Goal: Task Accomplishment & Management: Manage account settings

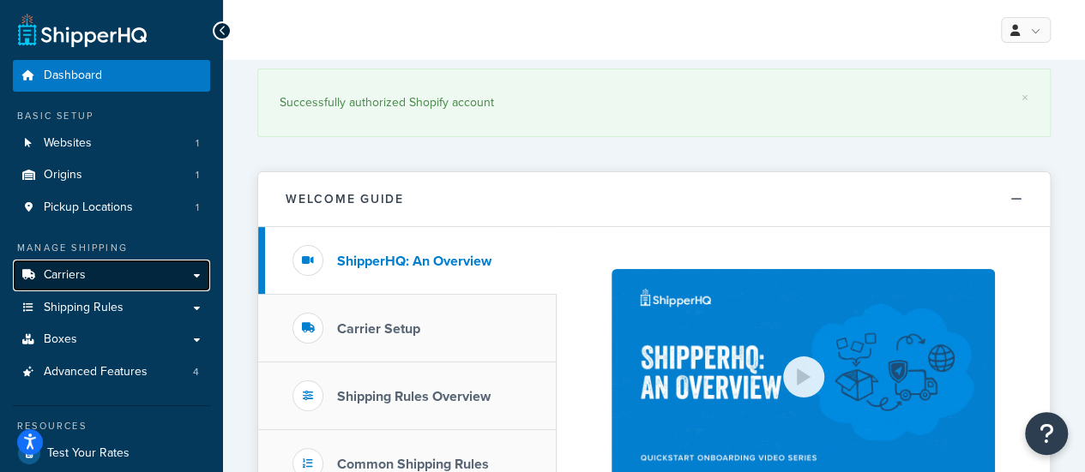
click at [96, 277] on link "Carriers" at bounding box center [111, 276] width 197 height 32
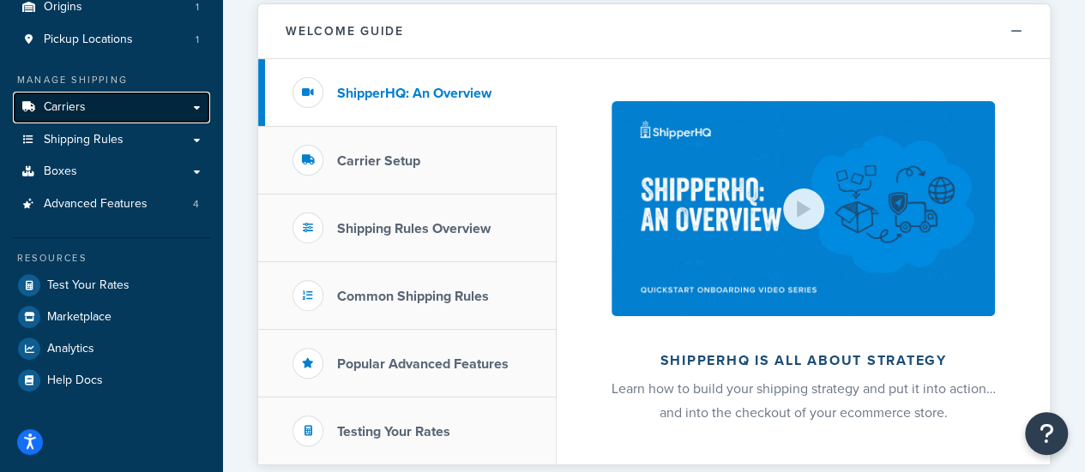
scroll to position [172, 0]
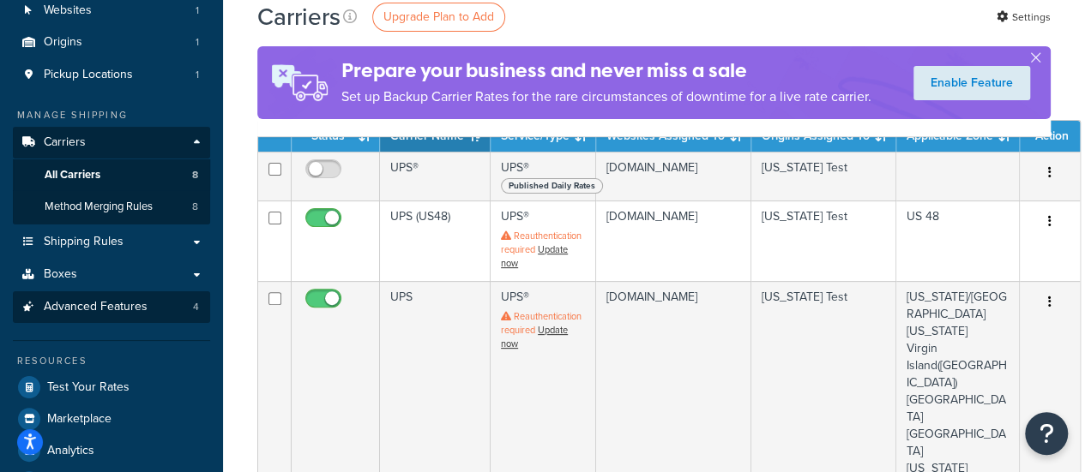
scroll to position [172, 0]
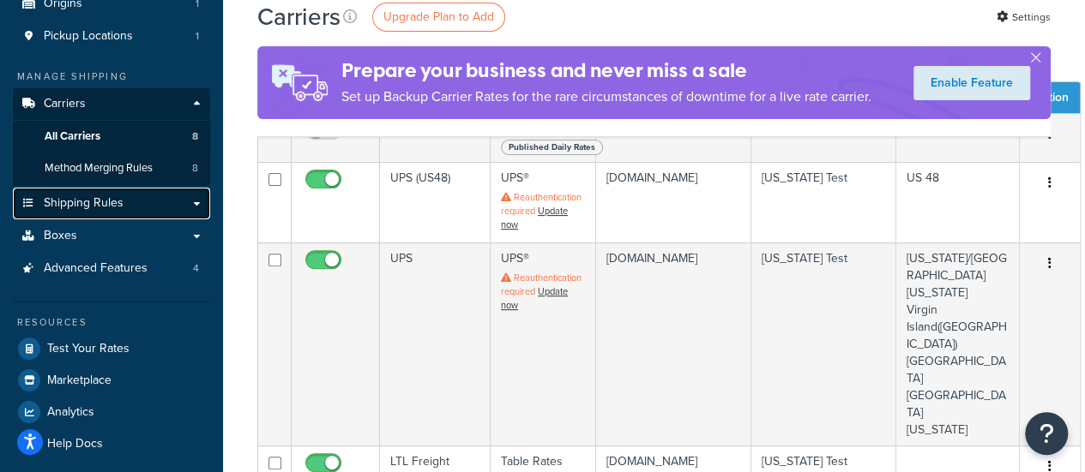
click at [74, 208] on span "Shipping Rules" at bounding box center [84, 203] width 80 height 15
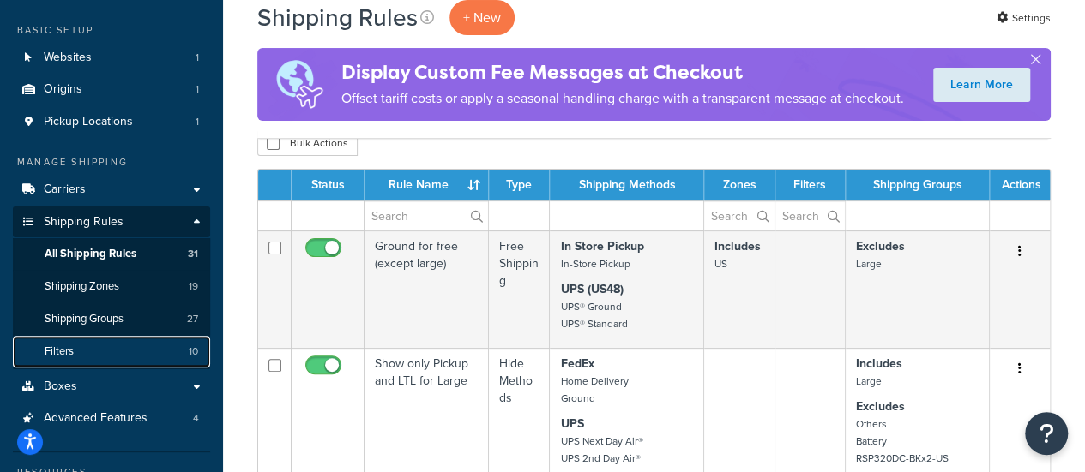
click at [113, 353] on link "Filters 10" at bounding box center [111, 352] width 197 height 32
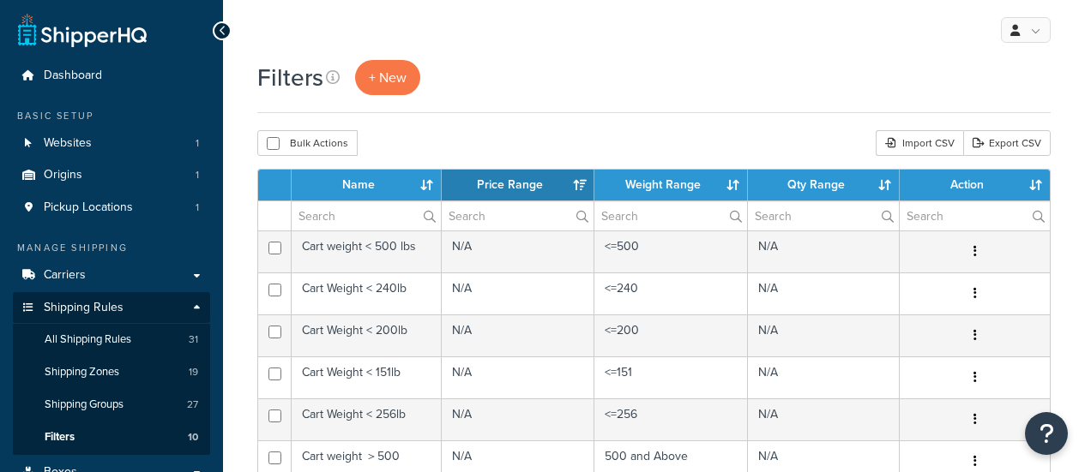
select select "15"
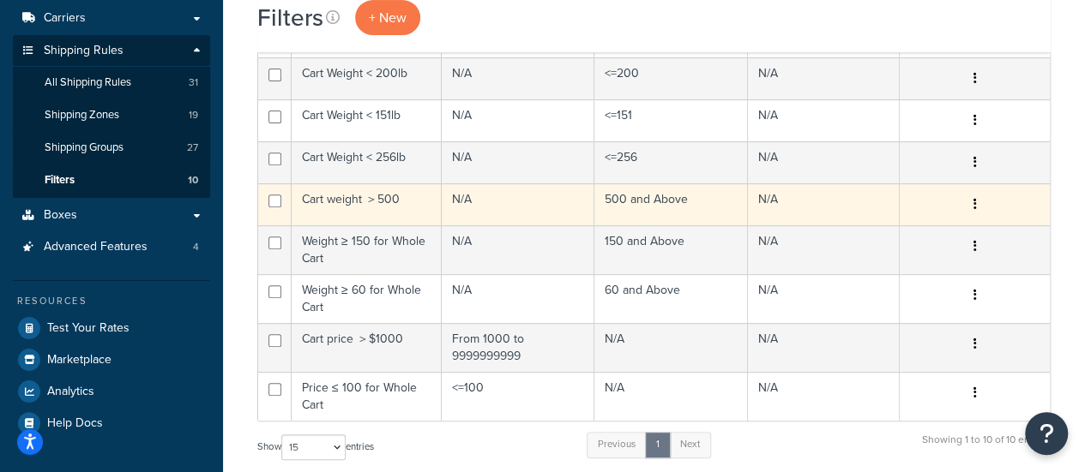
scroll to position [86, 0]
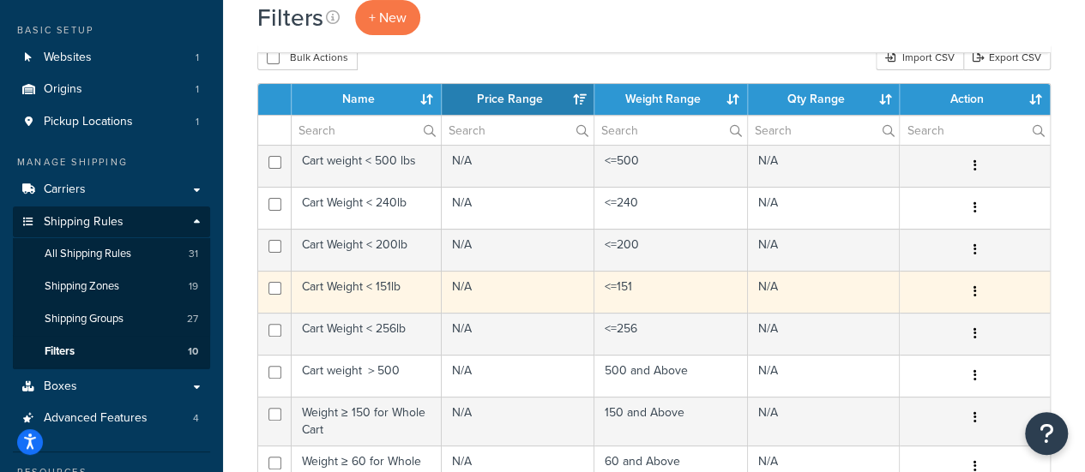
click at [343, 282] on td "Cart Weight < 151lb" at bounding box center [367, 292] width 150 height 42
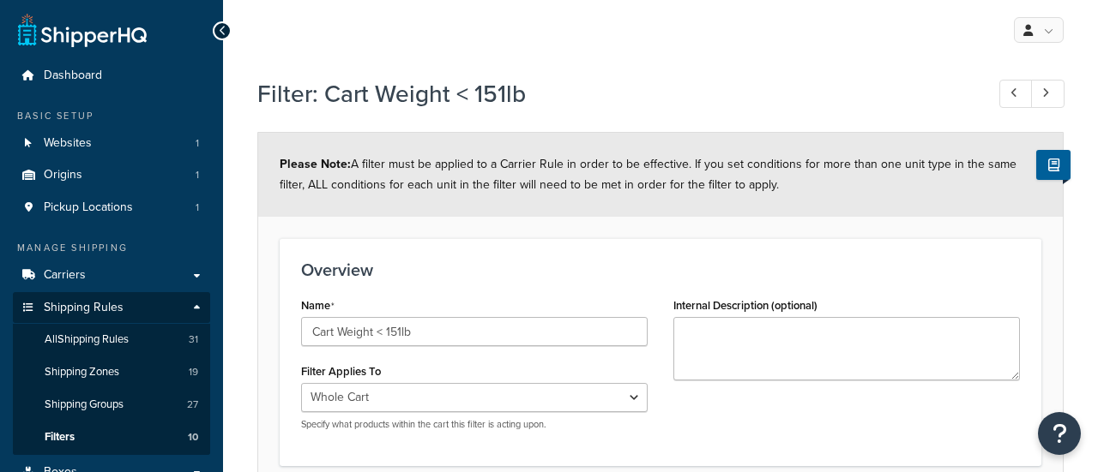
select select "range"
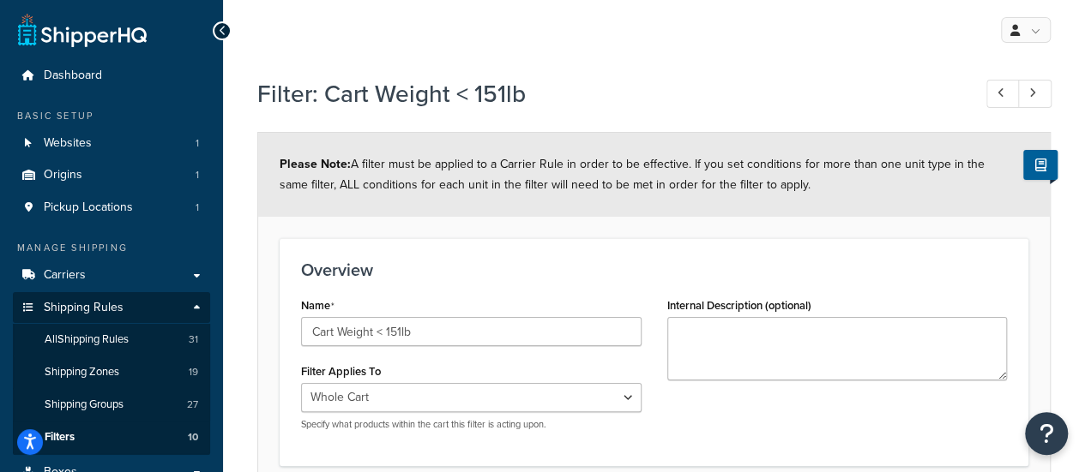
scroll to position [86, 0]
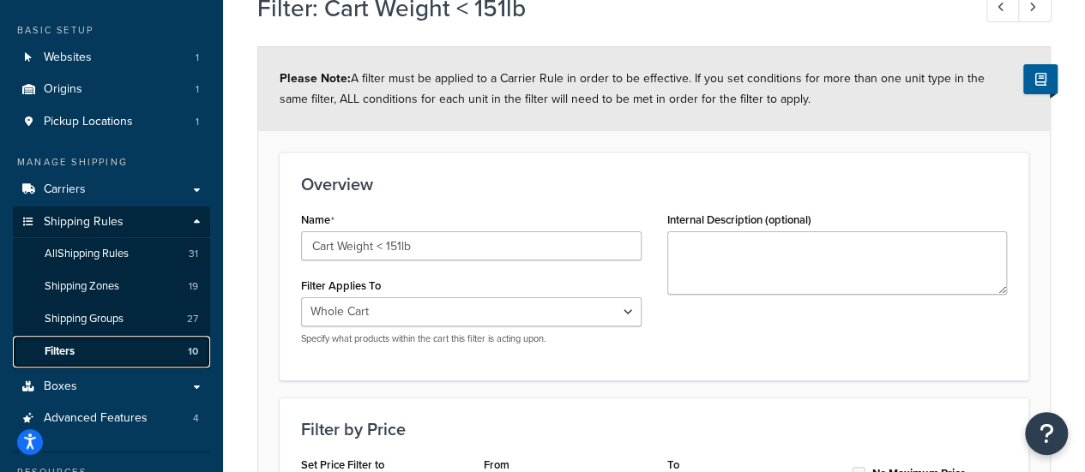
click at [93, 347] on link "Filters 10" at bounding box center [111, 352] width 197 height 32
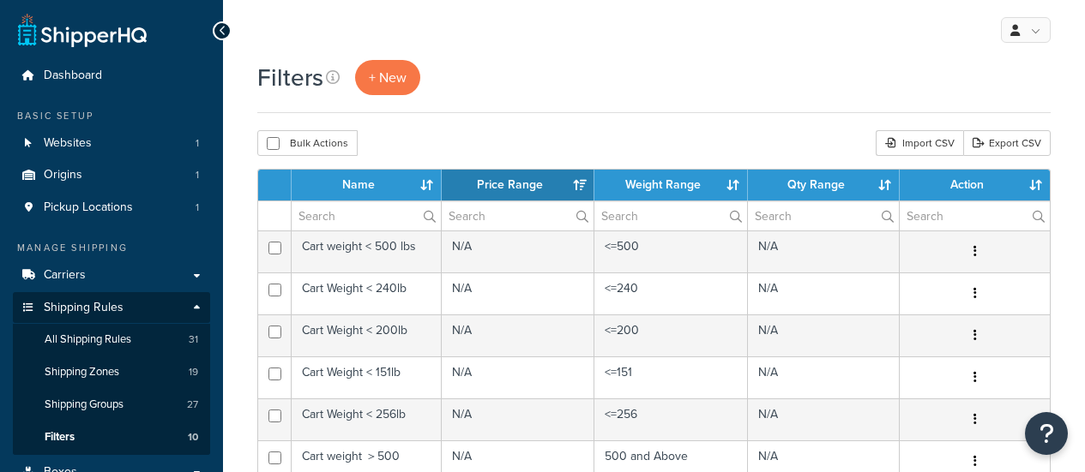
select select "15"
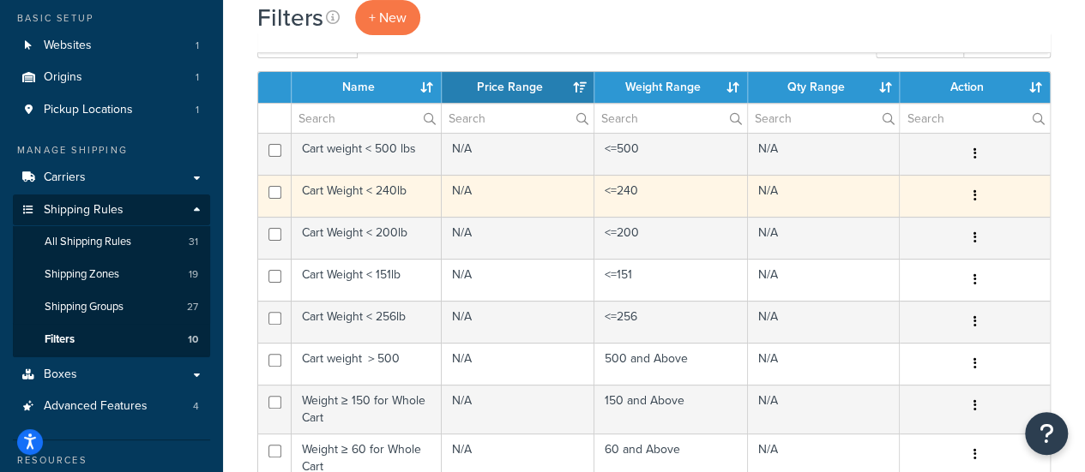
scroll to position [172, 0]
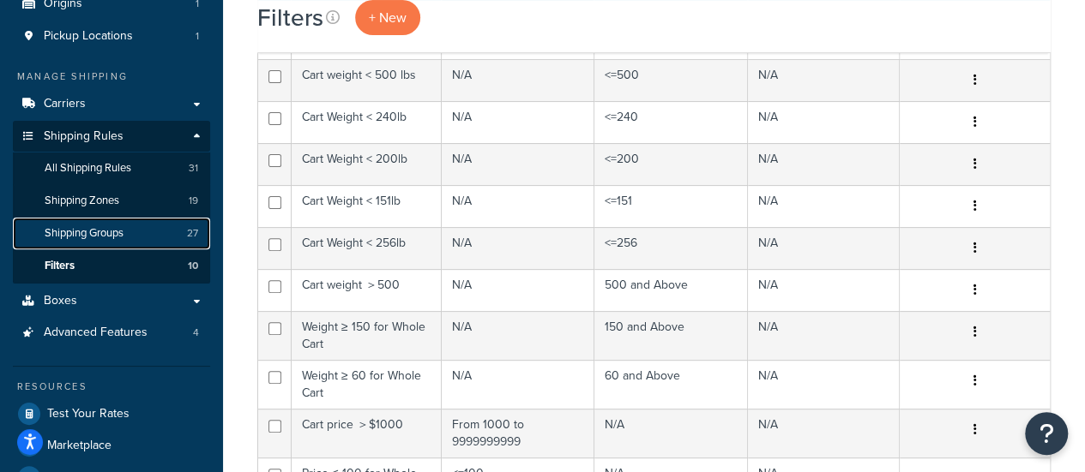
click at [79, 240] on span "Shipping Groups" at bounding box center [84, 233] width 79 height 15
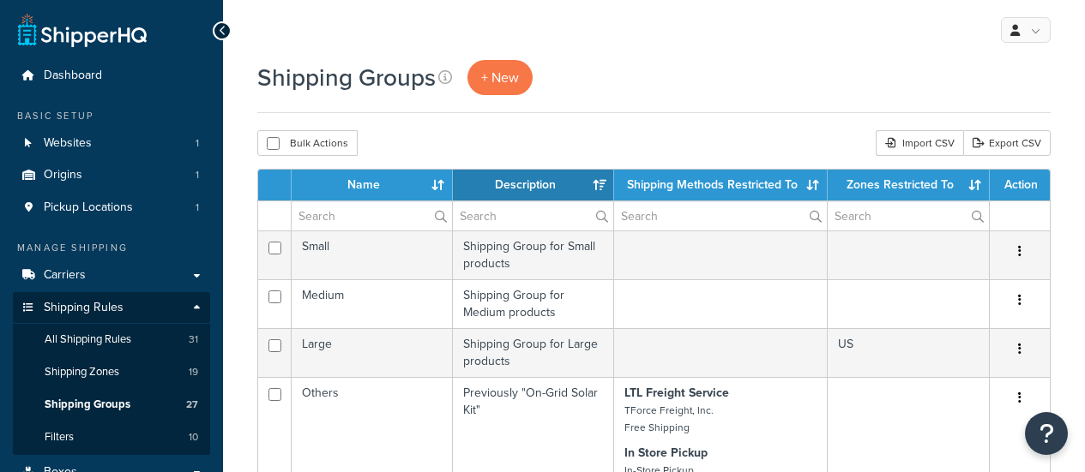
select select "15"
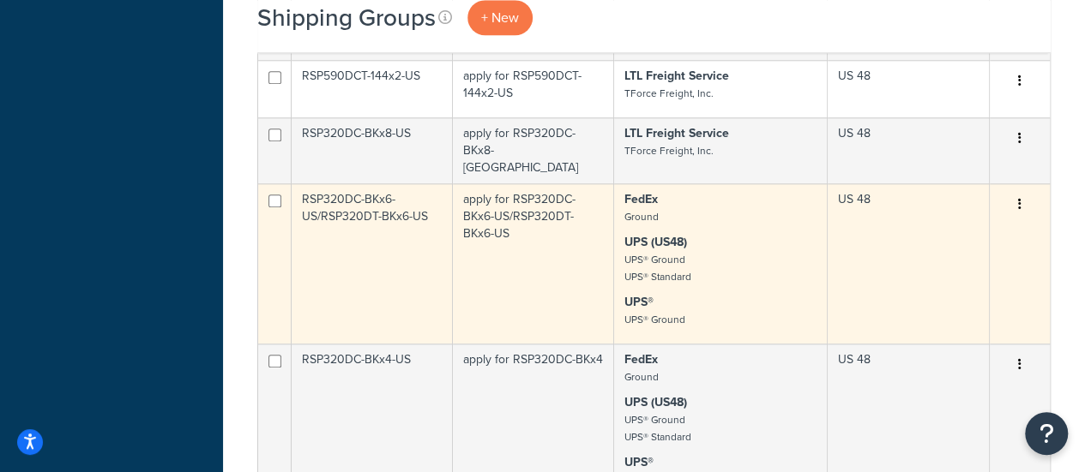
scroll to position [943, 0]
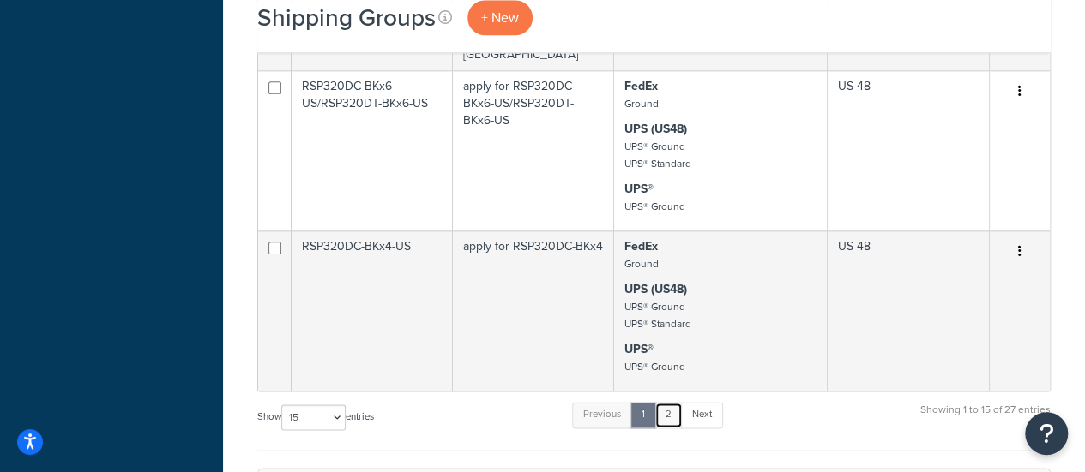
click at [666, 405] on link "2" at bounding box center [668, 415] width 28 height 26
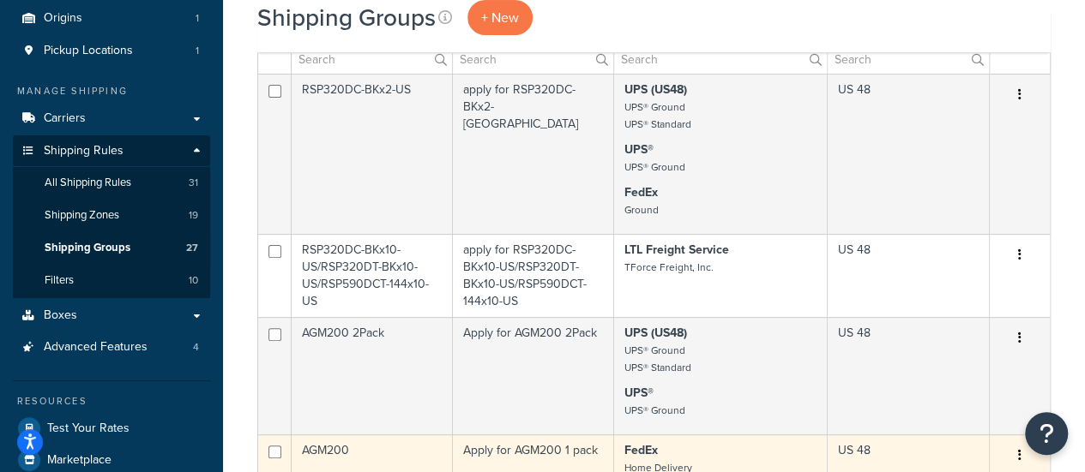
scroll to position [120, 0]
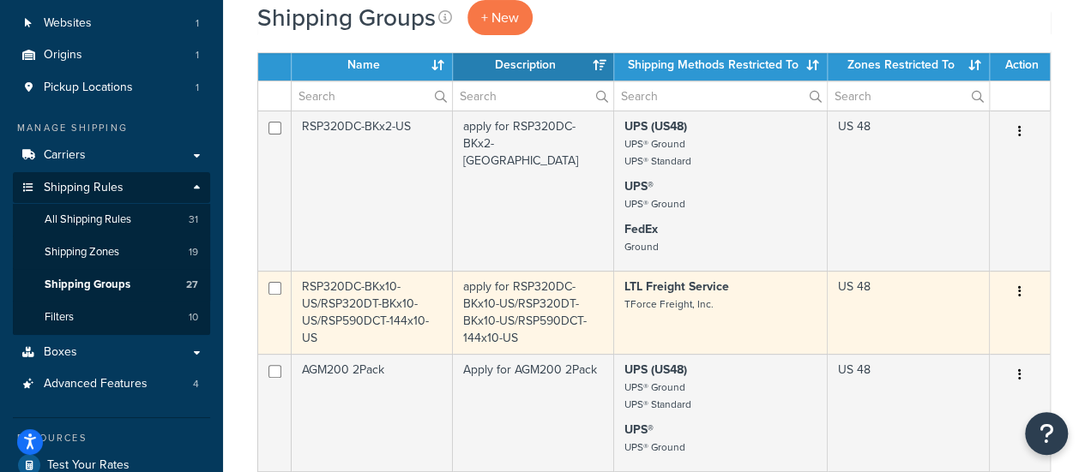
click at [338, 301] on td "RSP320DC-BKx10-US/RSP320DT-BKx10-US/RSP590DCT-144x10-US" at bounding box center [372, 312] width 161 height 83
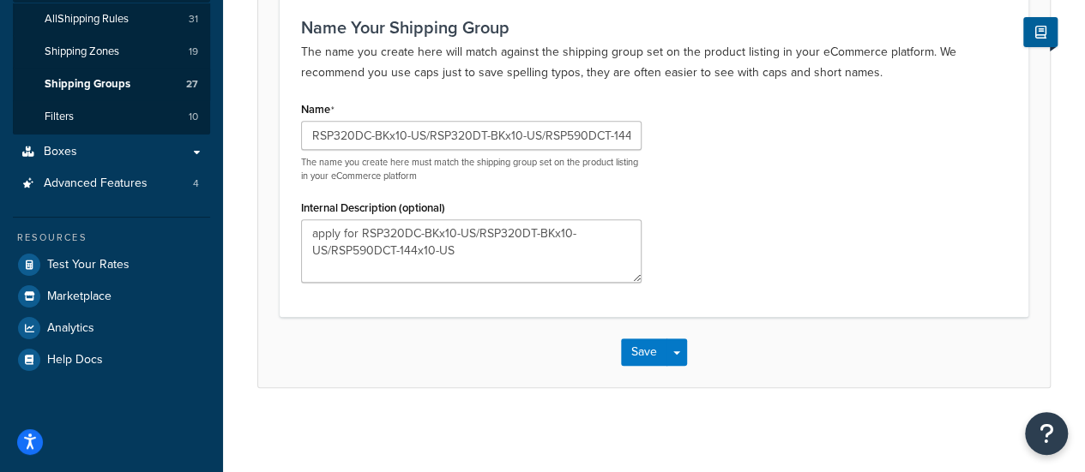
scroll to position [235, 0]
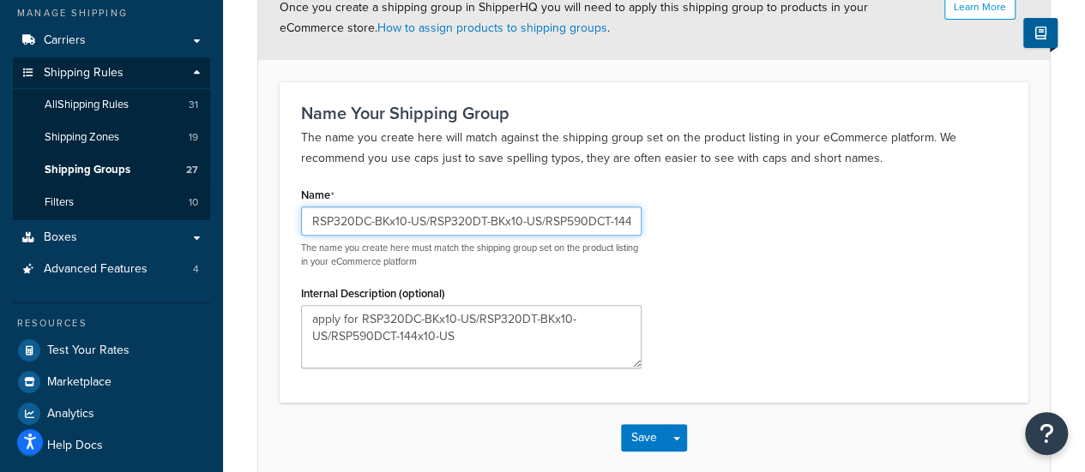
click at [396, 227] on input "RSP320DC-BKx10-US/RSP320DT-BKx10-US/RSP590DCT-144x10-US" at bounding box center [471, 221] width 340 height 29
click at [360, 223] on input "RSP320DC-BKx10-US/RSP320DT-BKx10-US/RSP590DCT-144x10-US" at bounding box center [471, 221] width 340 height 29
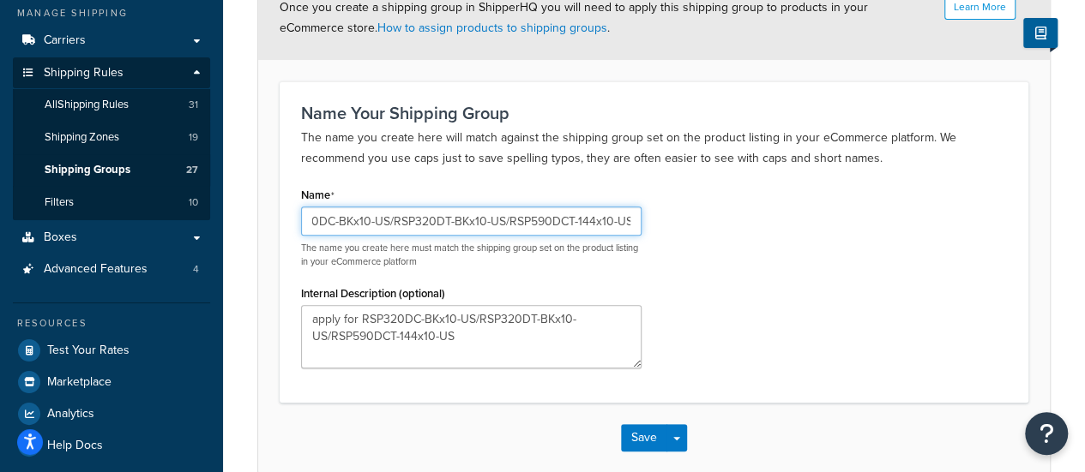
drag, startPoint x: 312, startPoint y: 220, endPoint x: 642, endPoint y: 224, distance: 330.2
click at [642, 224] on div "Name RSP320DC-BKx10-US/RSP320DT-BKx10-US/RSP590DCT-144x10-US The name you creat…" at bounding box center [471, 282] width 366 height 199
click at [453, 226] on input "320590x10-US" at bounding box center [471, 221] width 340 height 29
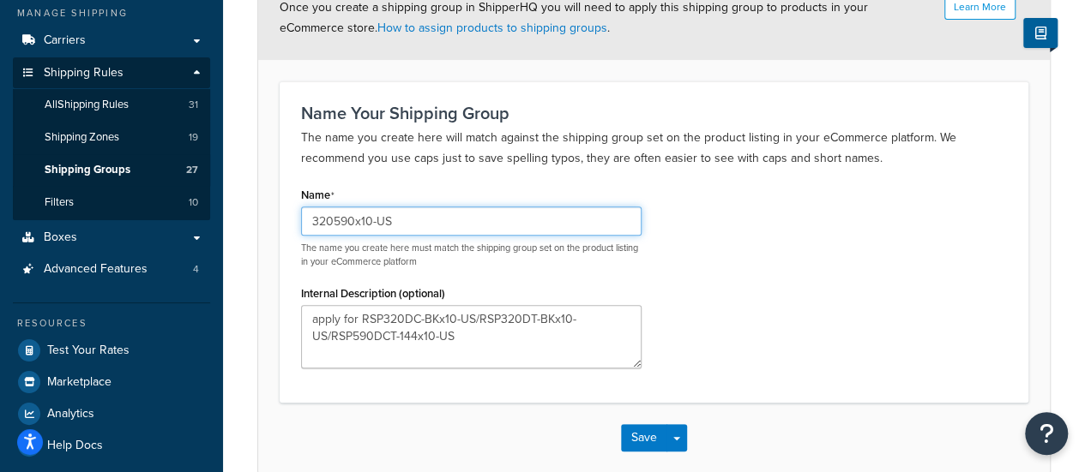
click at [453, 226] on input "320590x10-US" at bounding box center [471, 221] width 340 height 29
type input "320590x10-US"
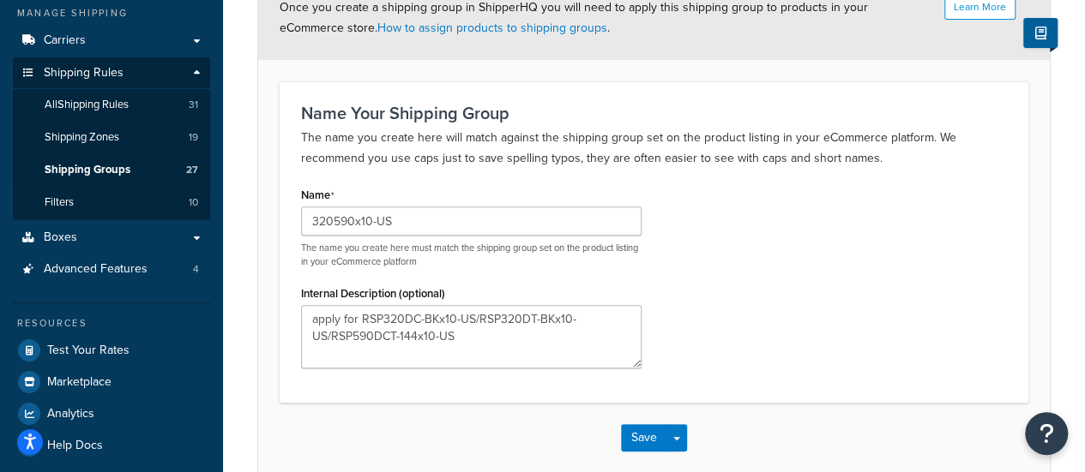
click at [793, 358] on div "Name 320590x10-US The name you create here must match the shipping group set on…" at bounding box center [653, 282] width 731 height 199
click at [636, 443] on button "Save" at bounding box center [644, 437] width 46 height 27
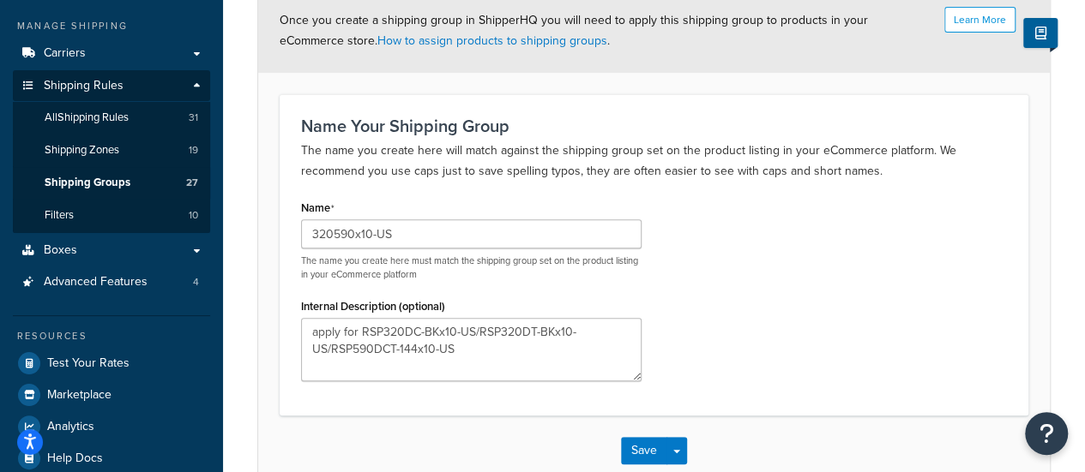
scroll to position [149, 0]
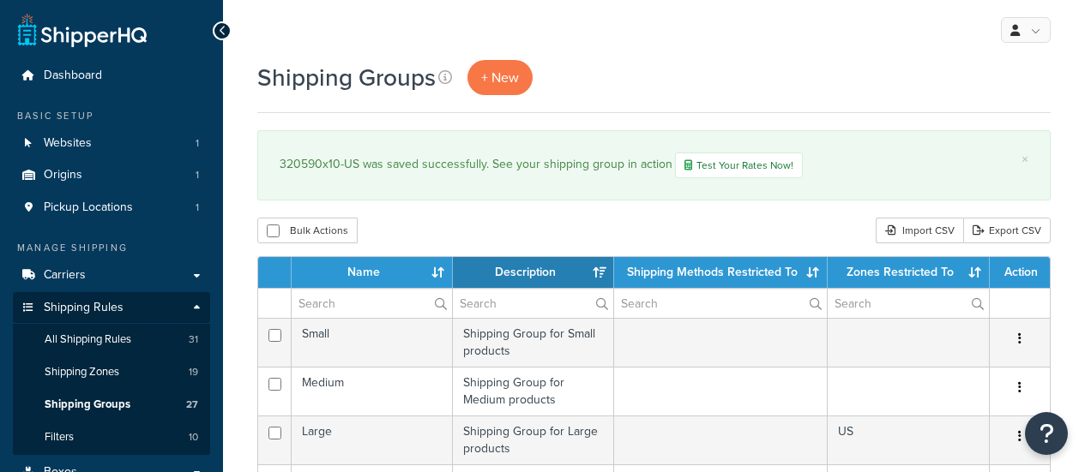
select select "15"
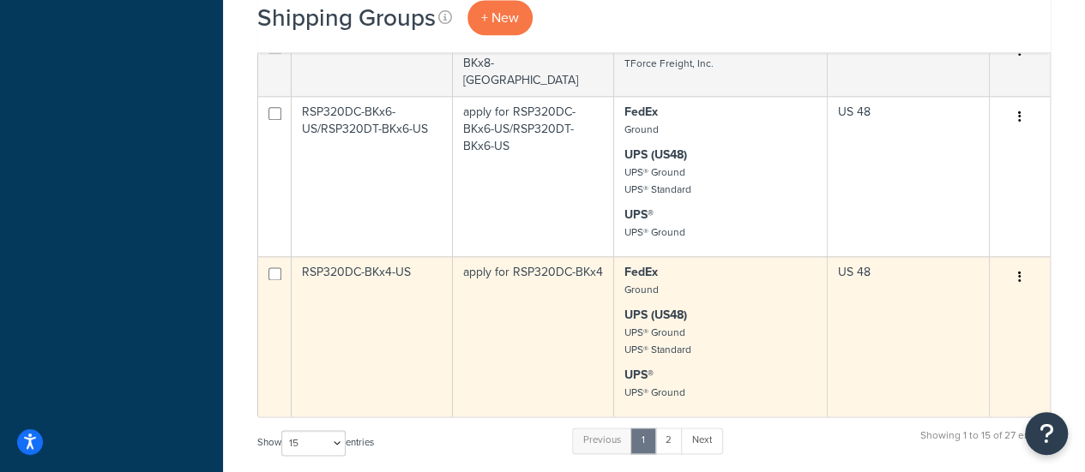
scroll to position [943, 0]
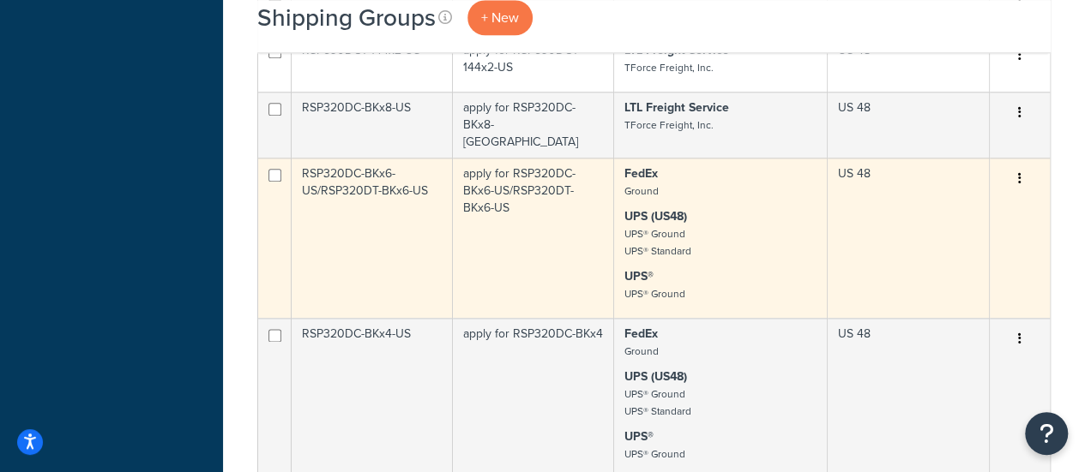
click at [329, 181] on td "RSP320DC-BKx6-US/RSP320DT-BKx6-US" at bounding box center [372, 238] width 161 height 160
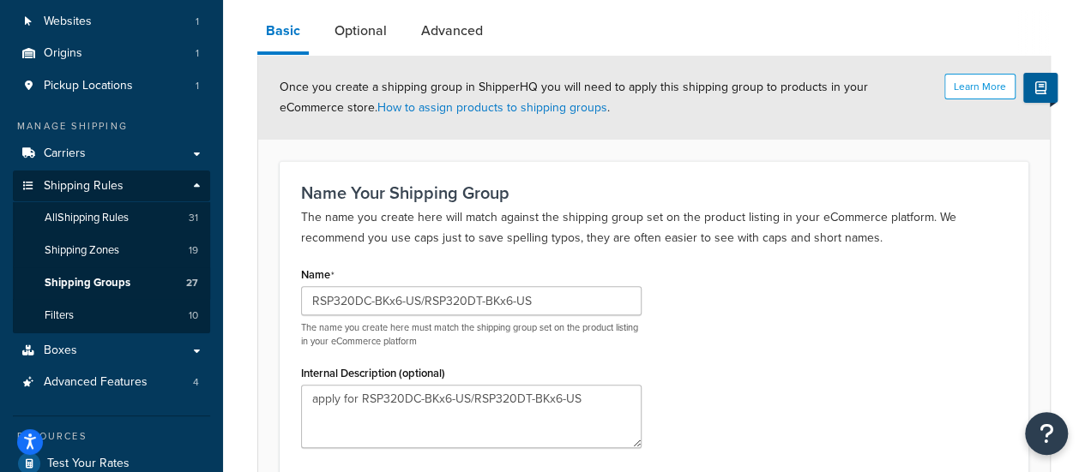
scroll to position [257, 0]
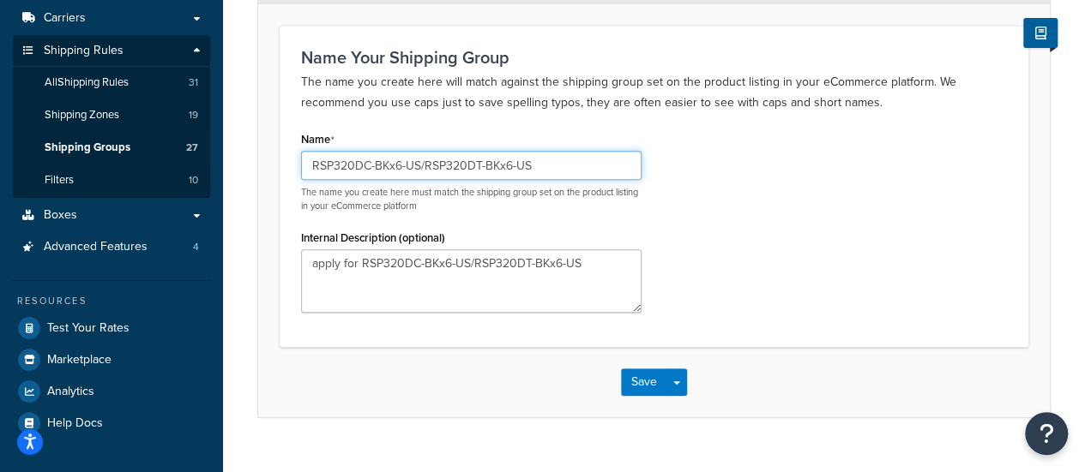
click at [370, 167] on input "RSP320DC-BKx6-US/RSP320DT-BKx6-US" at bounding box center [471, 165] width 340 height 29
click at [388, 160] on input "320x6-US" at bounding box center [471, 165] width 340 height 29
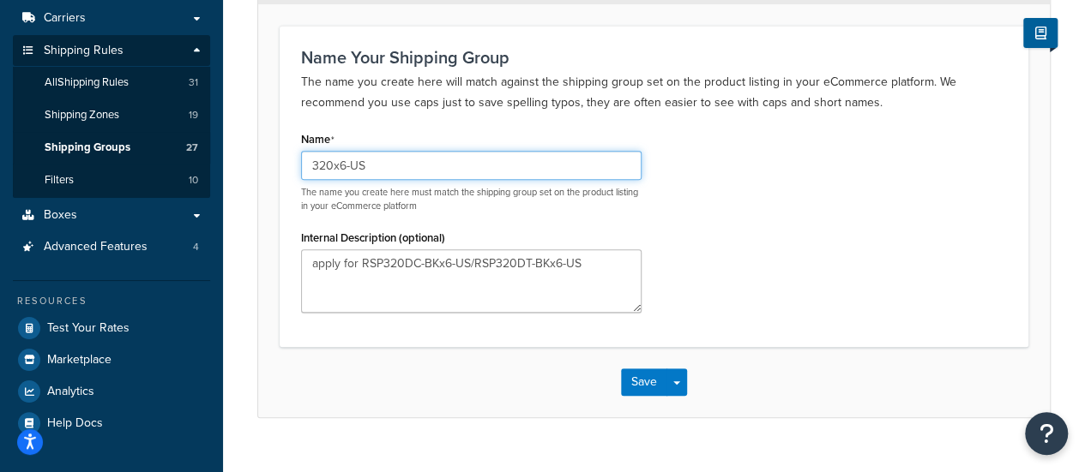
click at [388, 160] on input "320x6-US" at bounding box center [471, 165] width 340 height 29
type input "320x6-US"
click at [383, 165] on input "320x6-US" at bounding box center [471, 165] width 340 height 29
click at [406, 162] on input "320x6-US" at bounding box center [471, 165] width 340 height 29
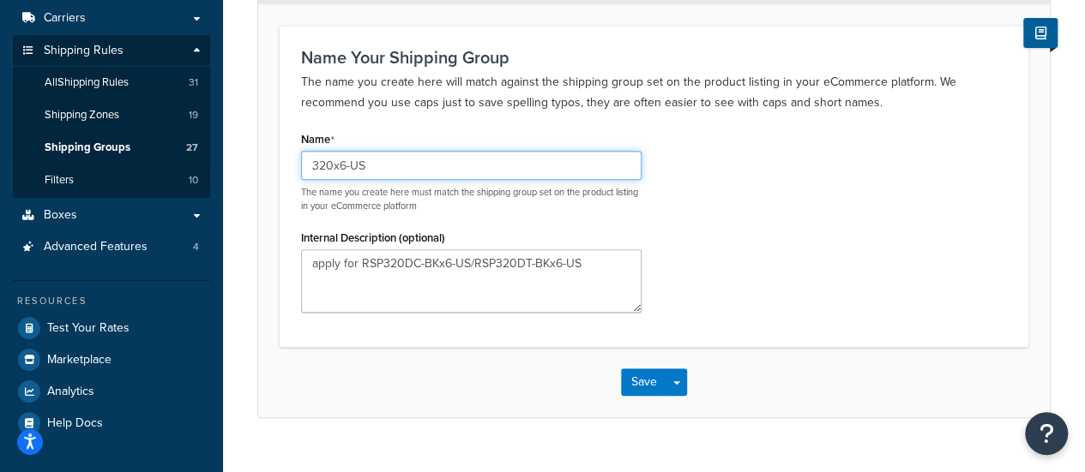
click at [406, 162] on input "320x6-US" at bounding box center [471, 165] width 340 height 29
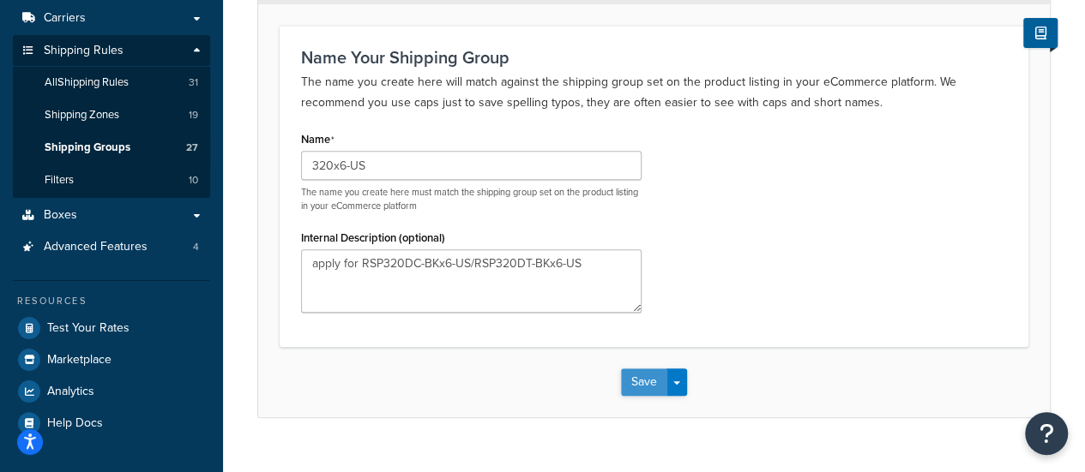
click at [643, 382] on button "Save" at bounding box center [644, 382] width 46 height 27
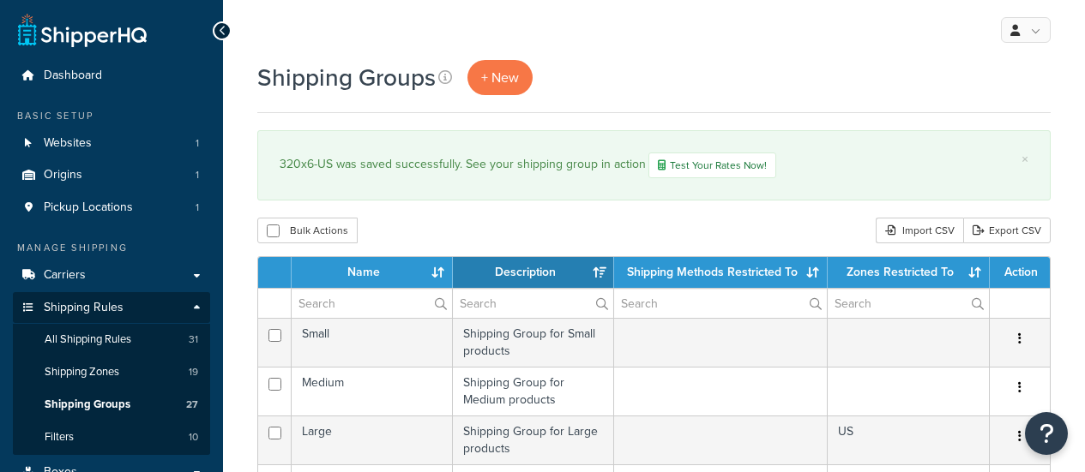
select select "15"
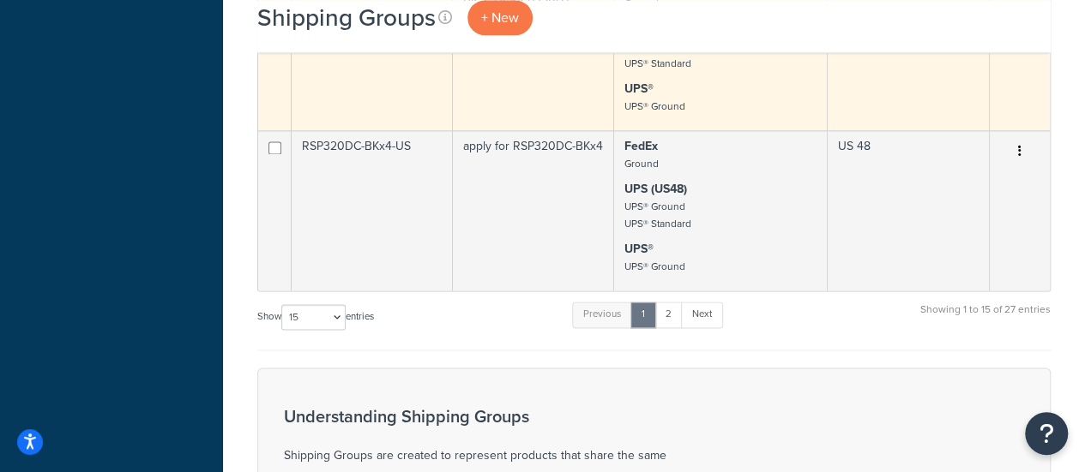
scroll to position [994, 0]
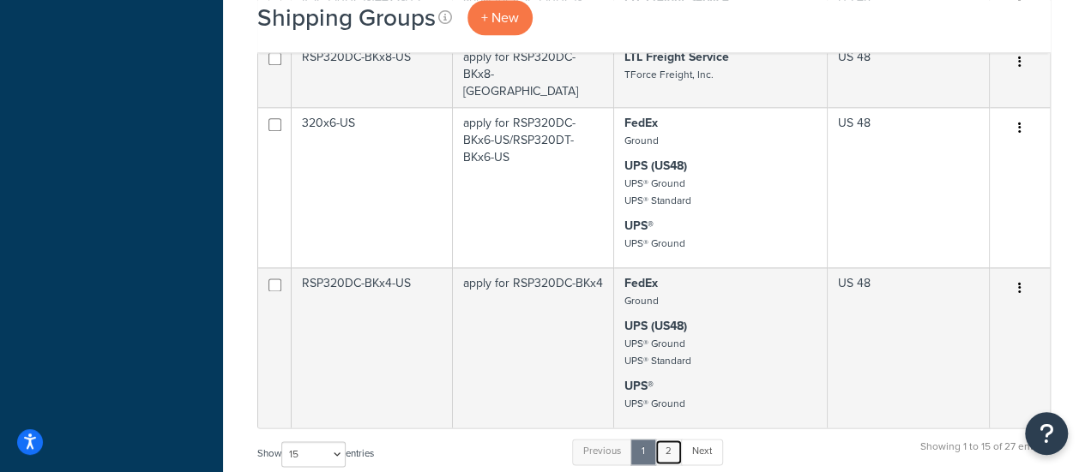
click at [668, 442] on link "2" at bounding box center [668, 452] width 28 height 26
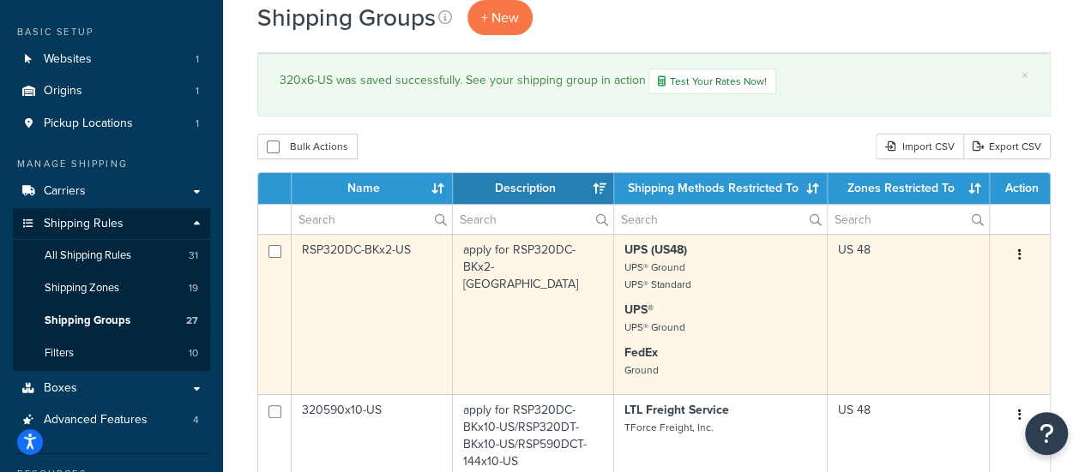
scroll to position [121, 0]
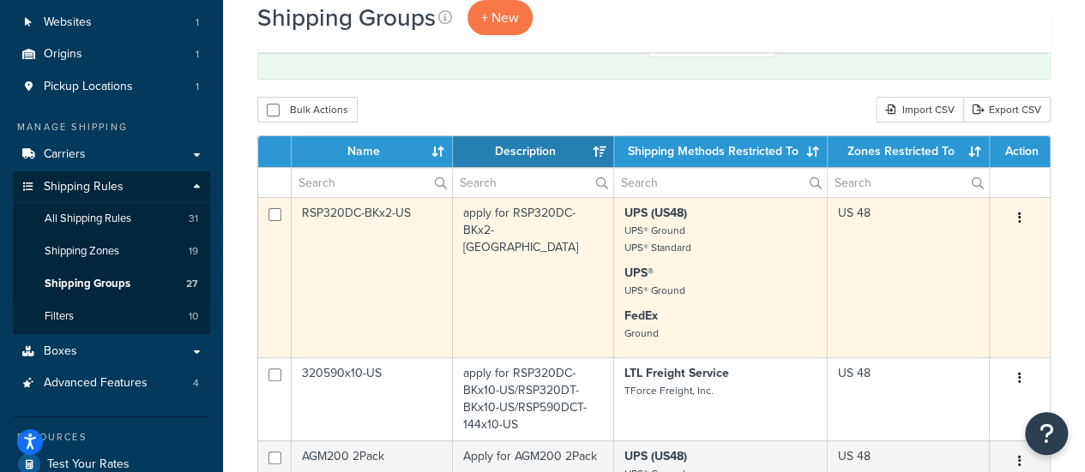
click at [329, 209] on td "RSP320DC-BKx2-US" at bounding box center [372, 277] width 161 height 160
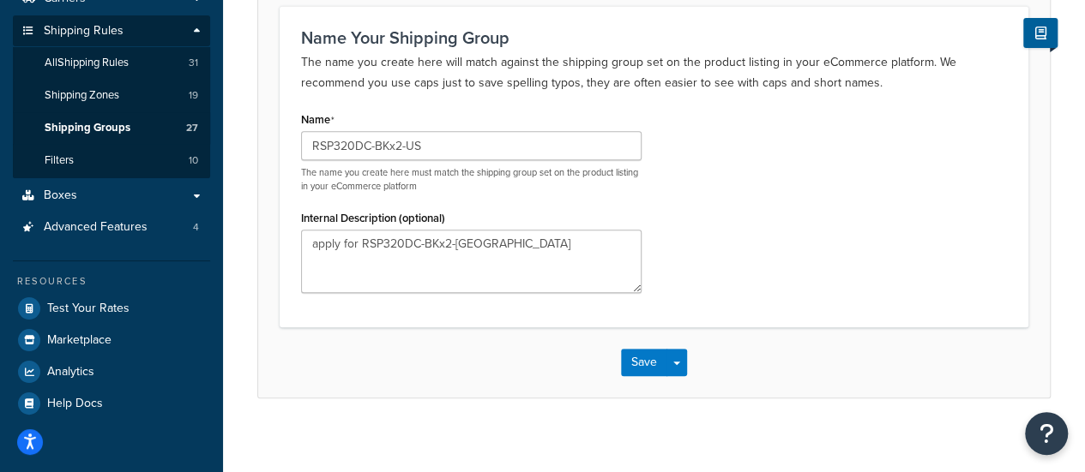
scroll to position [286, 0]
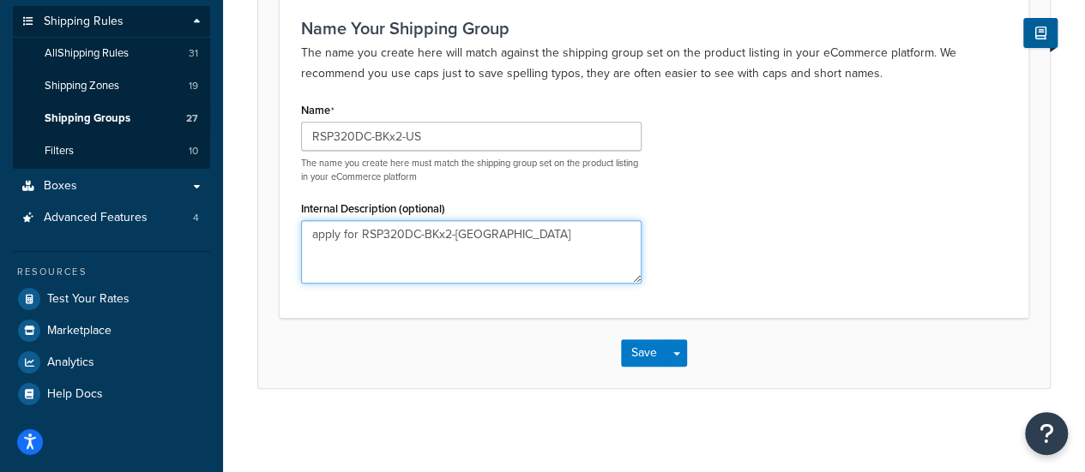
click at [526, 252] on textarea "apply for RSP320DC-BKx2-US" at bounding box center [471, 251] width 340 height 63
paste textarea "RSP320DT-BKx4"
type textarea "apply for RSP320DC-BKx2-US and RSP320DT-BKx4-US"
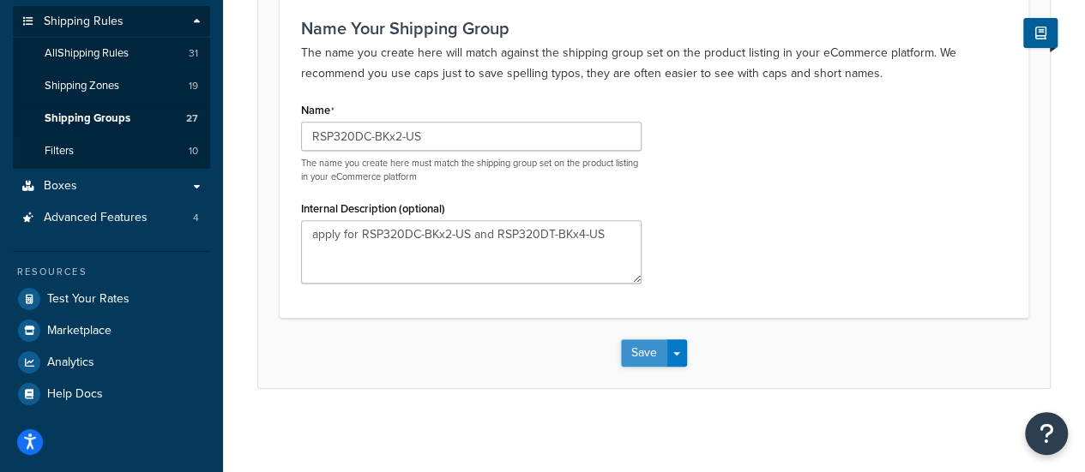
drag, startPoint x: 704, startPoint y: 241, endPoint x: 635, endPoint y: 351, distance: 129.9
click at [703, 241] on div "Name RSP320DC-BKx2-US The name you create here must match the shipping group se…" at bounding box center [653, 197] width 731 height 199
click at [636, 346] on button "Save" at bounding box center [644, 353] width 46 height 27
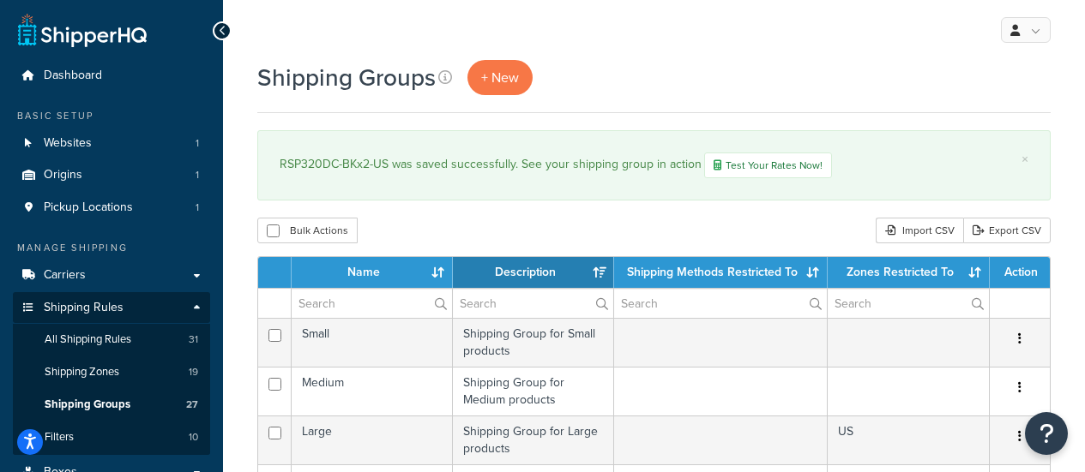
select select "15"
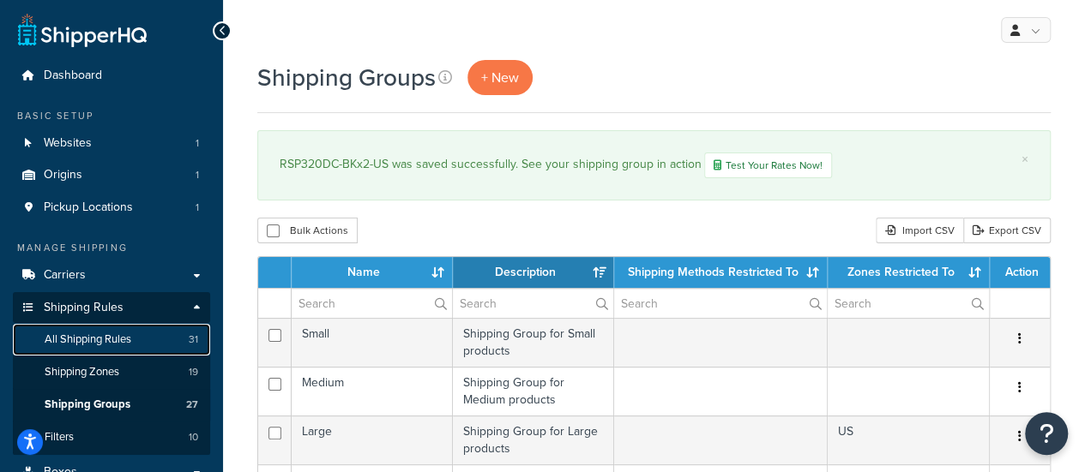
click at [97, 337] on span "All Shipping Rules" at bounding box center [88, 340] width 87 height 15
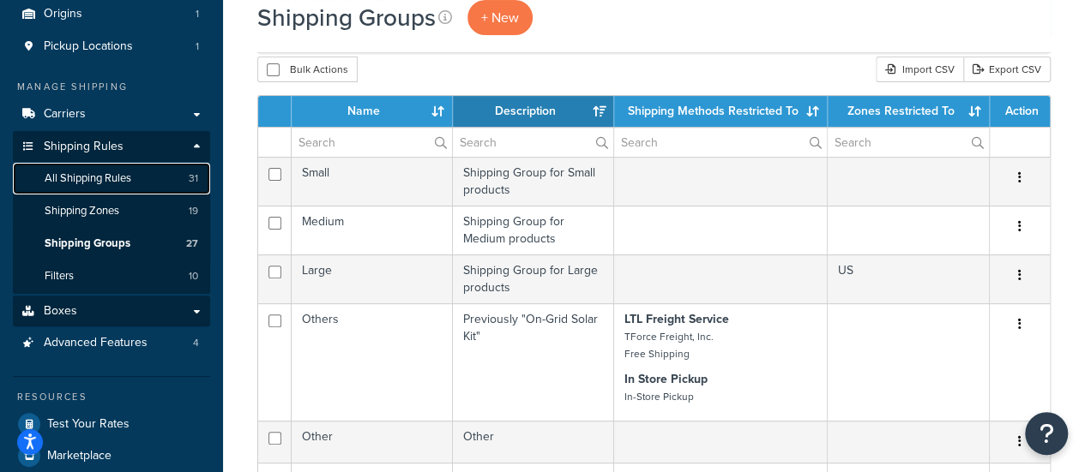
scroll to position [172, 0]
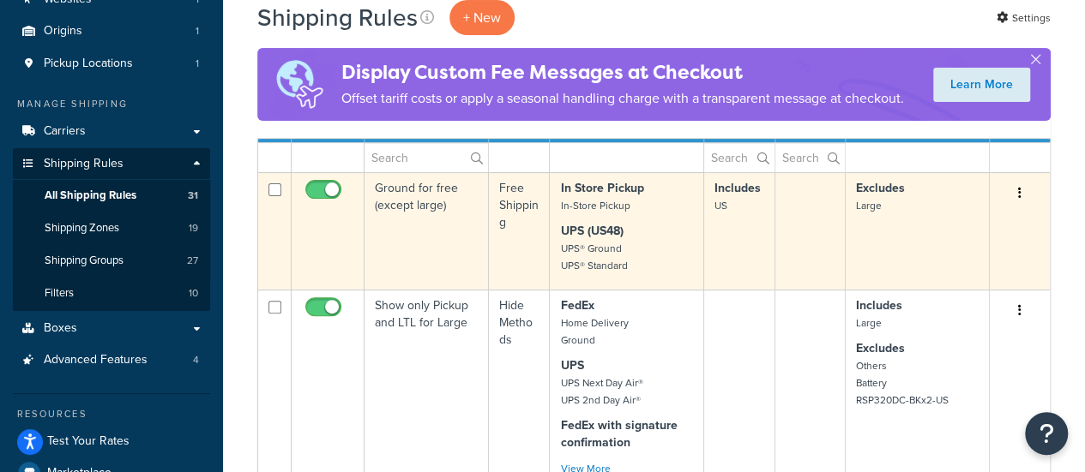
scroll to position [172, 0]
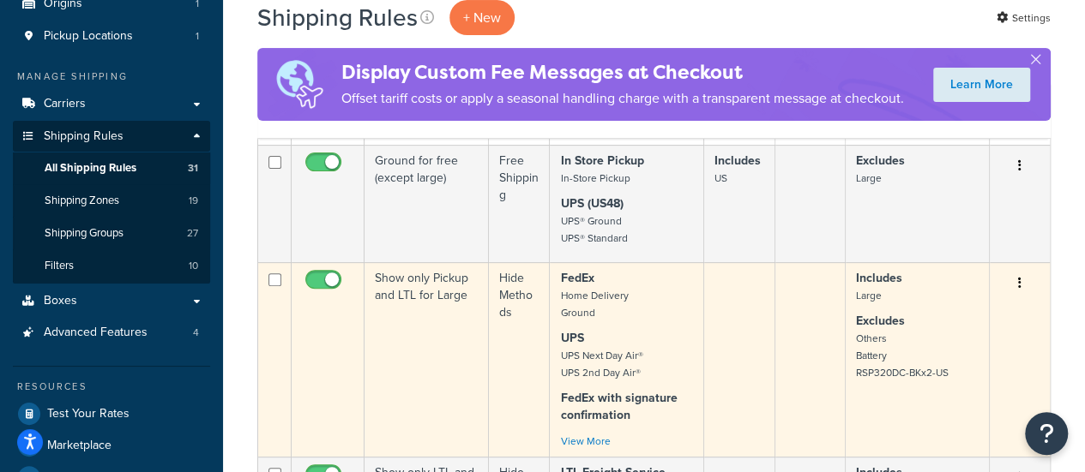
click at [415, 292] on td "Show only Pickup and LTL for Large" at bounding box center [426, 359] width 124 height 195
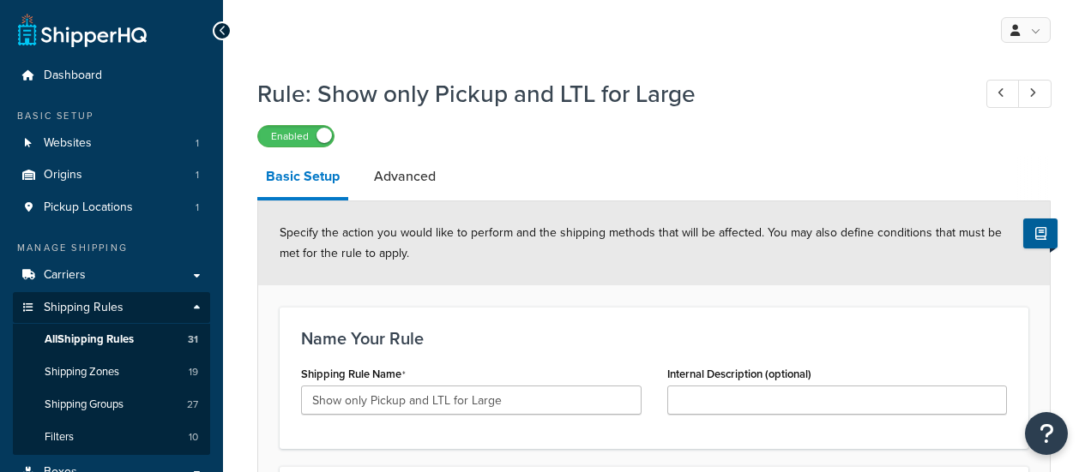
select select "HIDE"
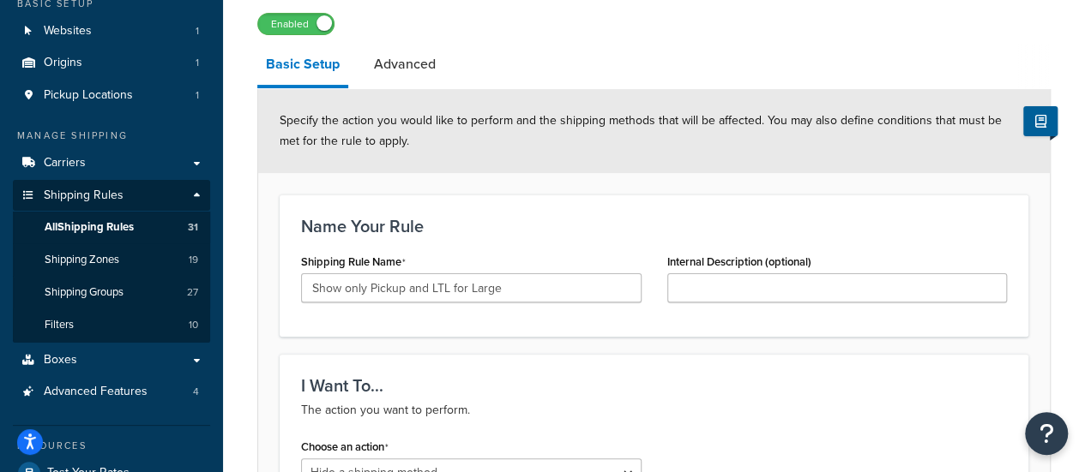
scroll to position [86, 0]
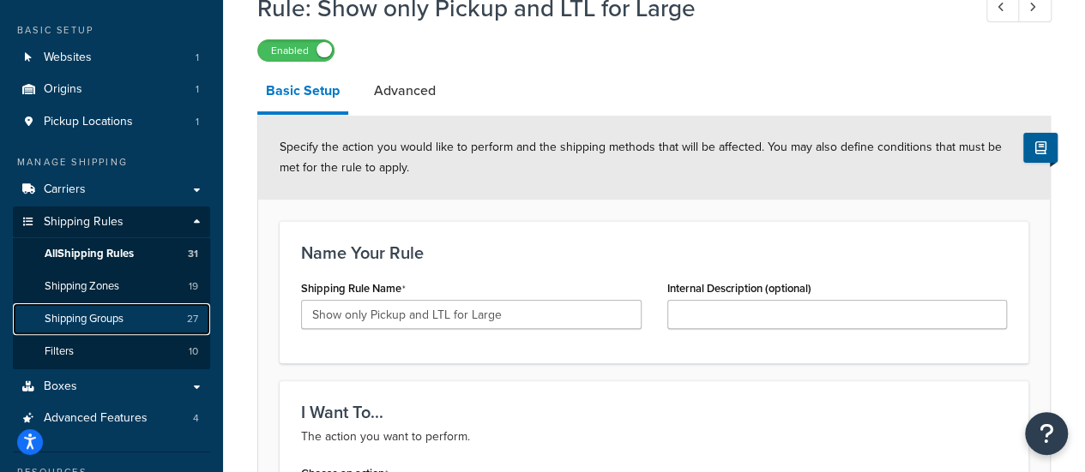
click at [94, 329] on link "Shipping Groups 27" at bounding box center [111, 320] width 197 height 32
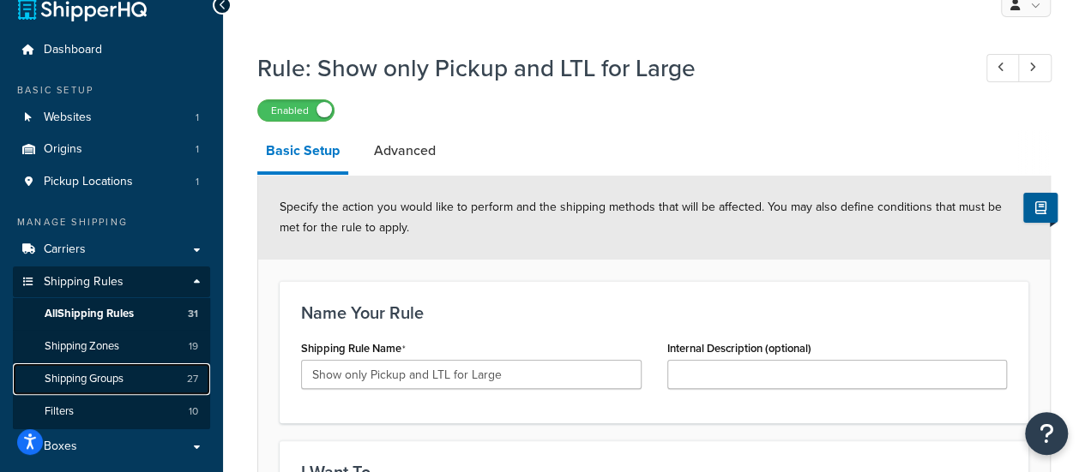
scroll to position [0, 0]
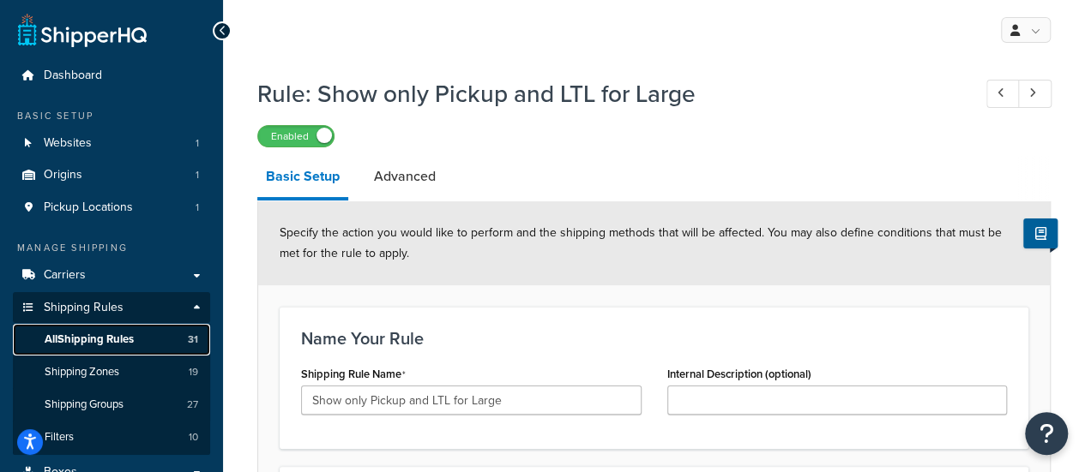
click at [75, 341] on span "All Shipping Rules" at bounding box center [89, 340] width 89 height 15
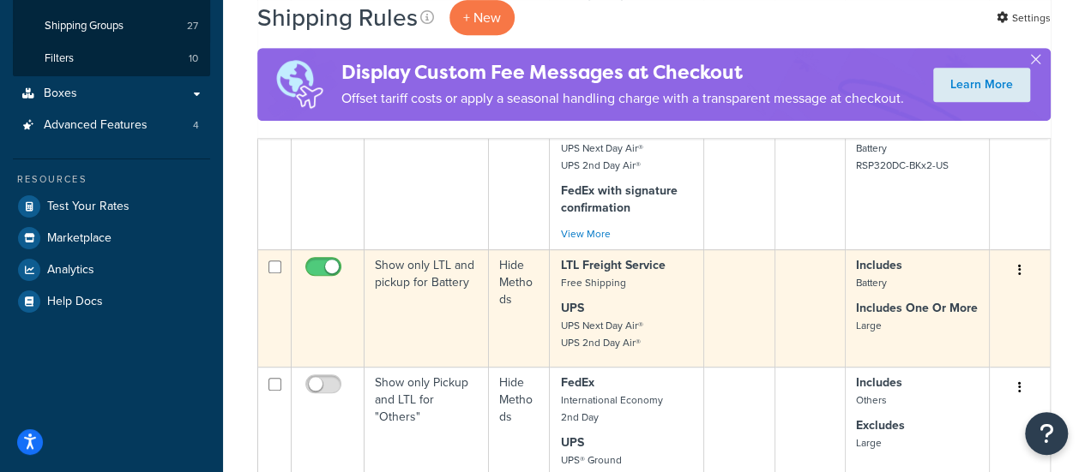
scroll to position [343, 0]
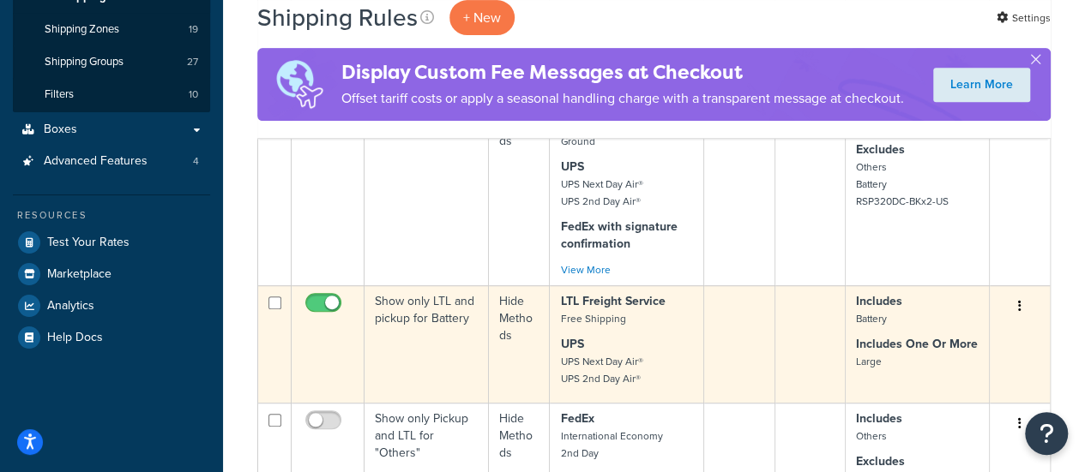
click at [435, 306] on td "Show only LTL and pickup for Battery" at bounding box center [426, 344] width 124 height 117
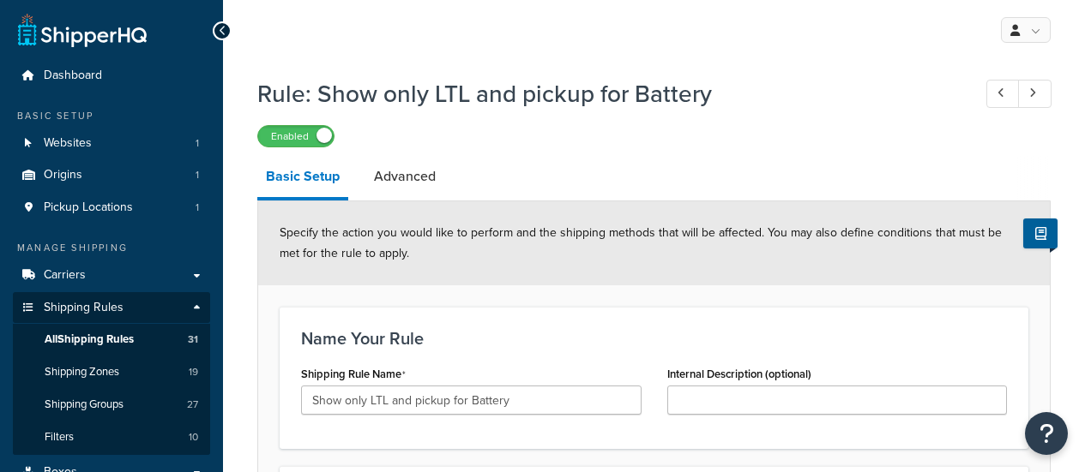
select select "HIDE"
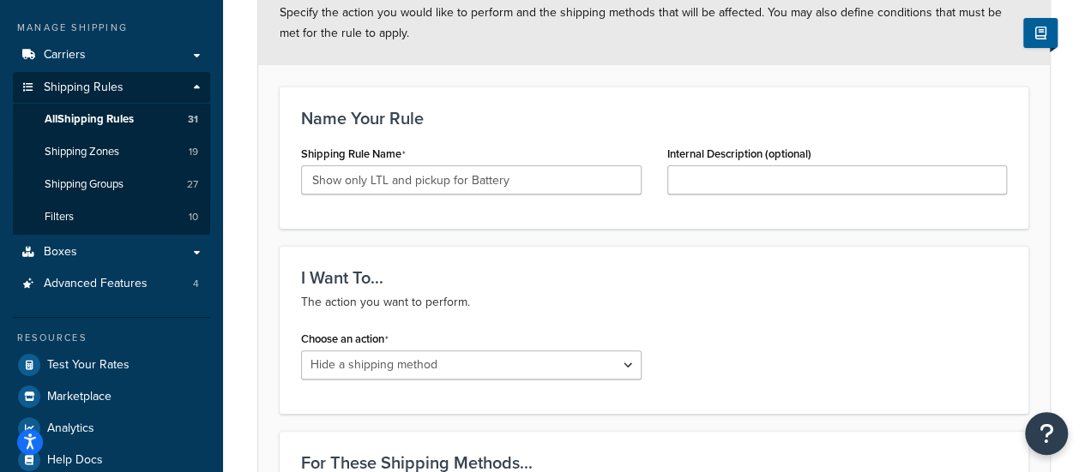
scroll to position [257, 0]
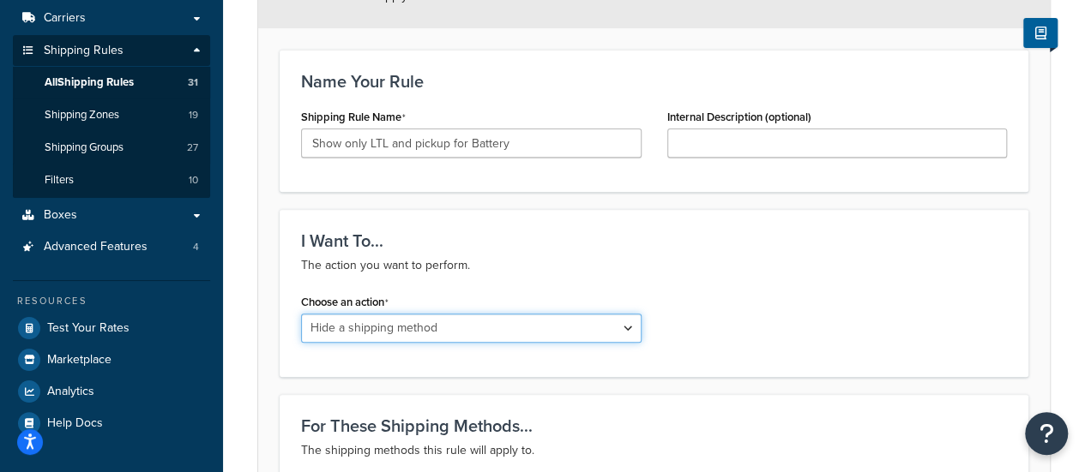
click at [469, 331] on select "Choose an action Override Rates Surcharge or discount rates Hide a shipping met…" at bounding box center [471, 328] width 340 height 29
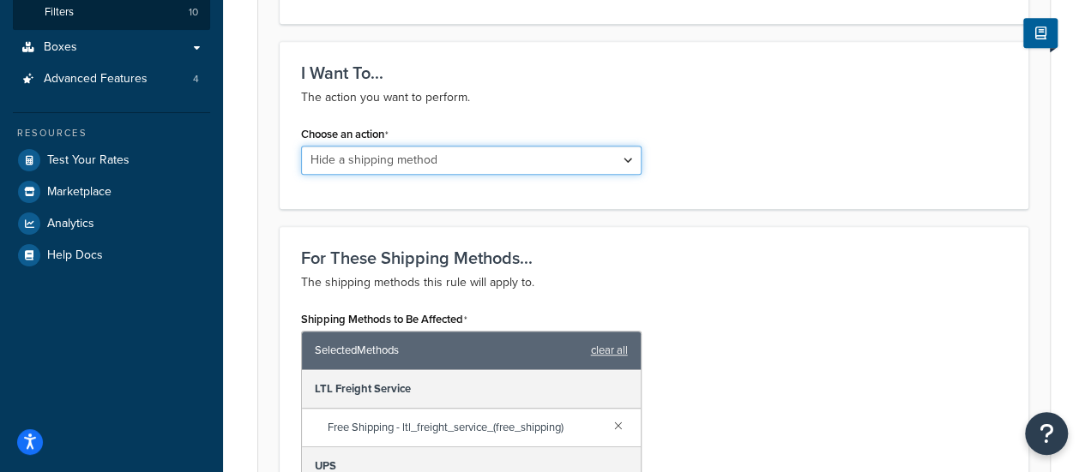
scroll to position [429, 0]
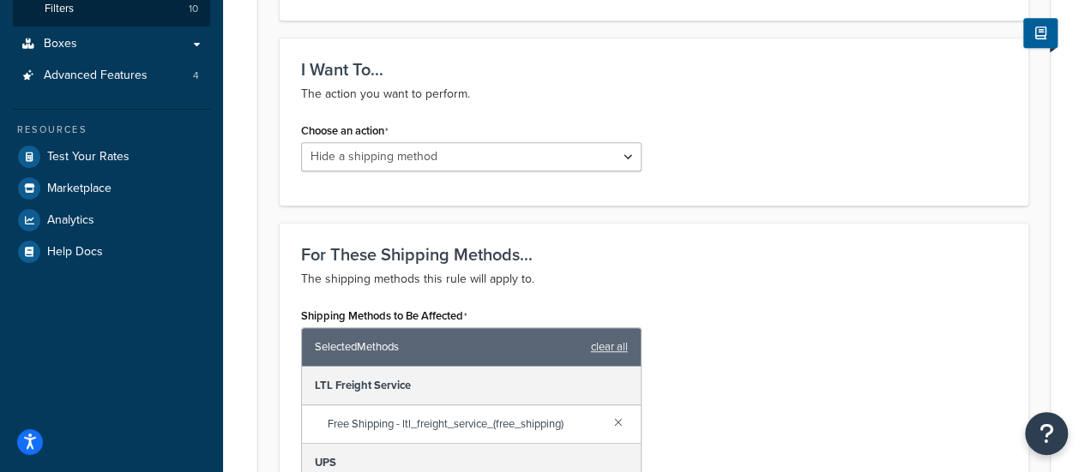
click at [677, 226] on div "For These Shipping Methods... The shipping methods this rule will apply to. Shi…" at bounding box center [654, 426] width 749 height 406
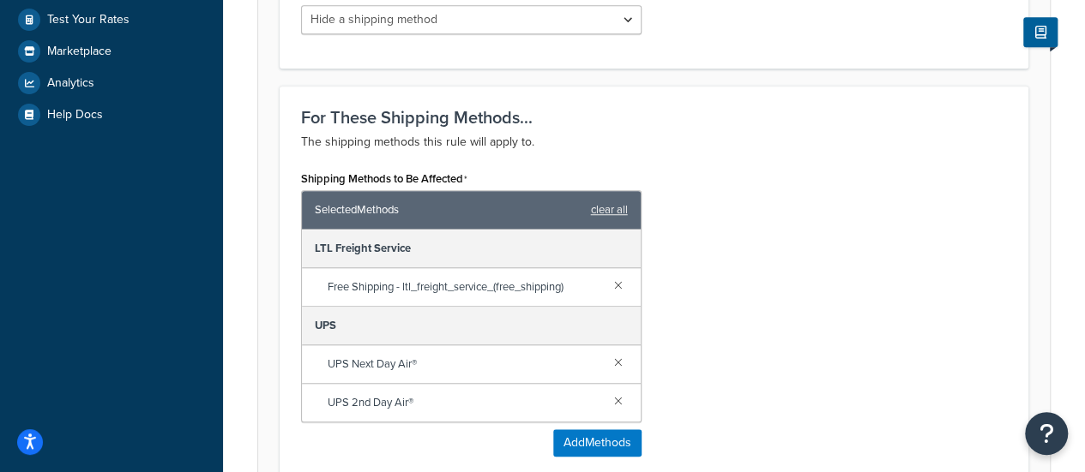
scroll to position [515, 0]
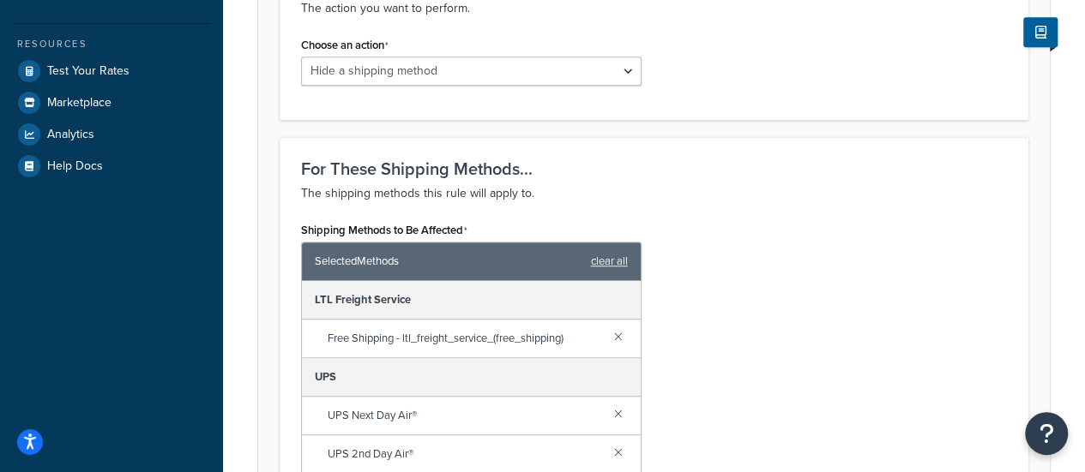
click at [417, 228] on label "Shipping Methods to Be Affected" at bounding box center [384, 231] width 166 height 14
copy label "Shipping Methods to Be Affected"
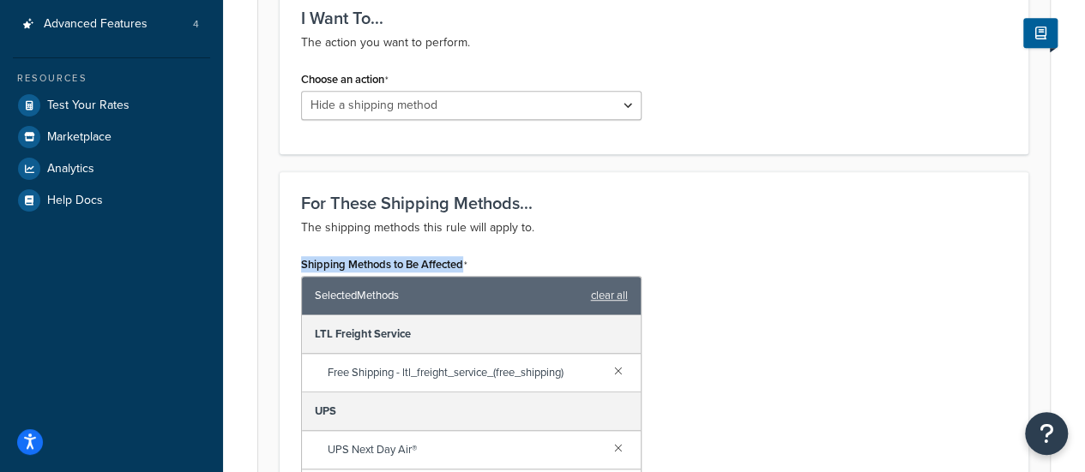
scroll to position [429, 0]
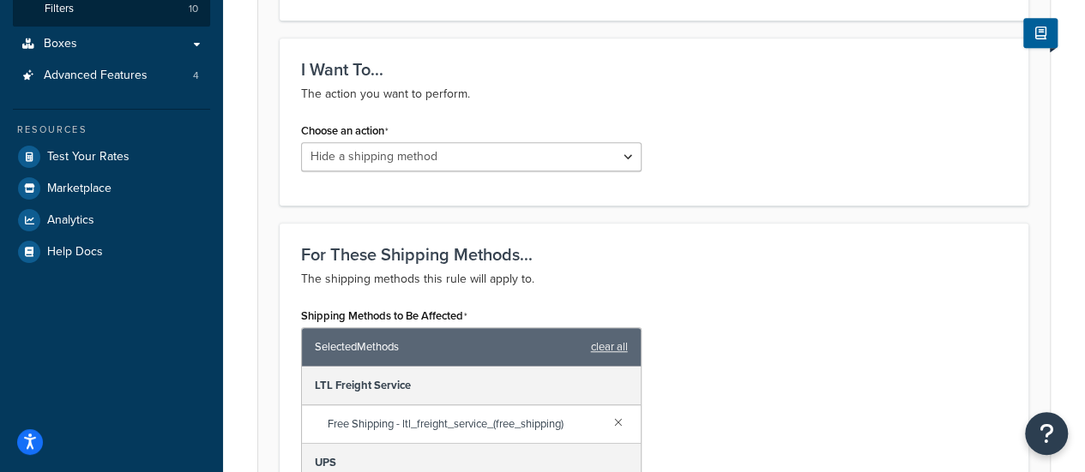
click at [736, 277] on p "The shipping methods this rule will apply to." at bounding box center [654, 279] width 706 height 21
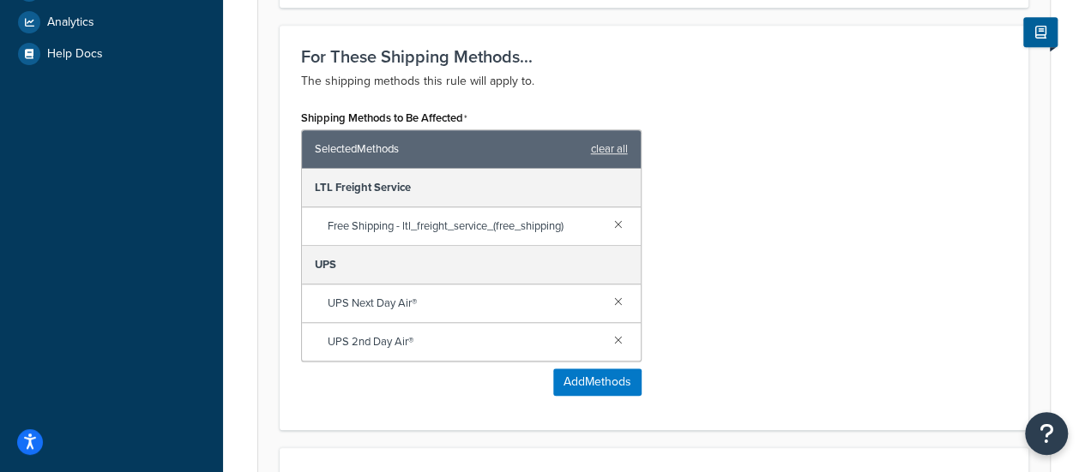
scroll to position [600, 0]
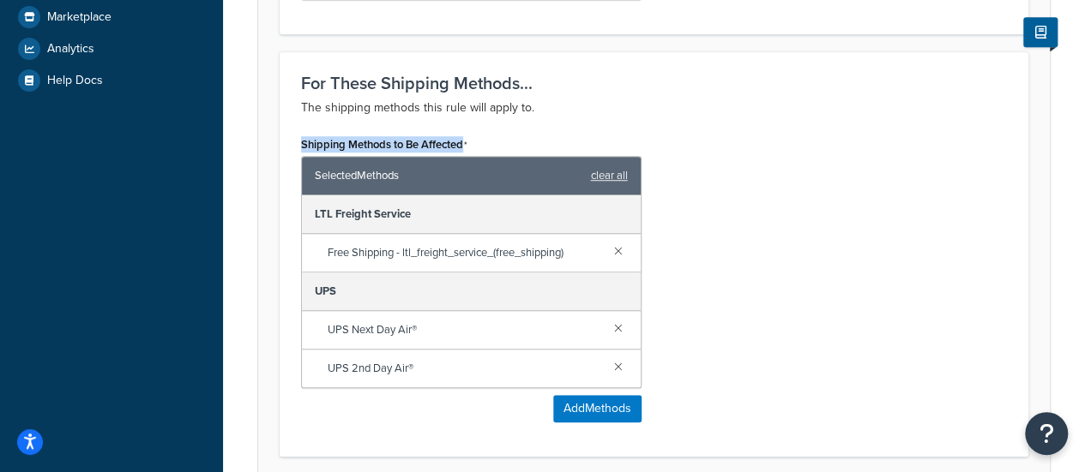
drag, startPoint x: 292, startPoint y: 147, endPoint x: 511, endPoint y: 131, distance: 220.1
click at [493, 132] on div "Shipping Methods to Be Affected Selected Methods clear all LTL Freight Service …" at bounding box center [471, 284] width 366 height 304
click at [516, 135] on div "Shipping Methods to Be Affected Selected Methods clear all LTL Freight Service …" at bounding box center [471, 260] width 340 height 256
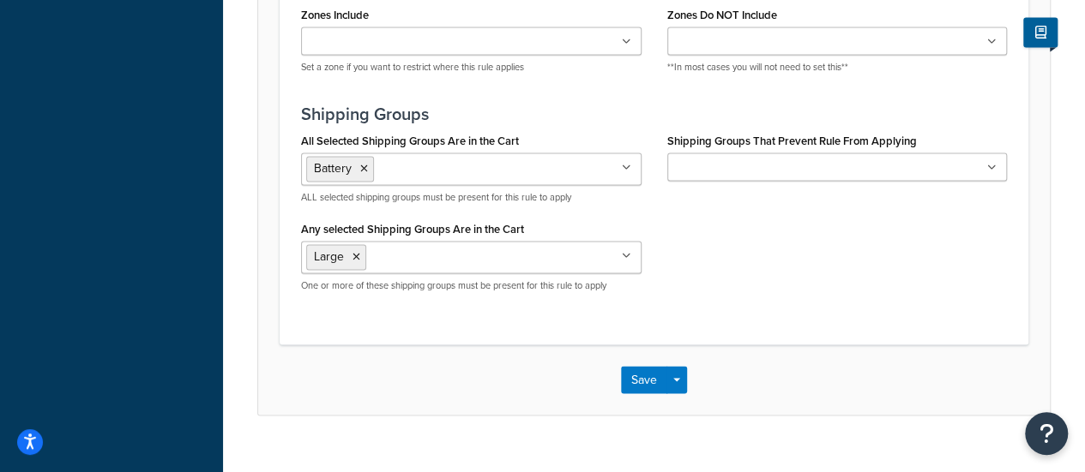
scroll to position [1325, 0]
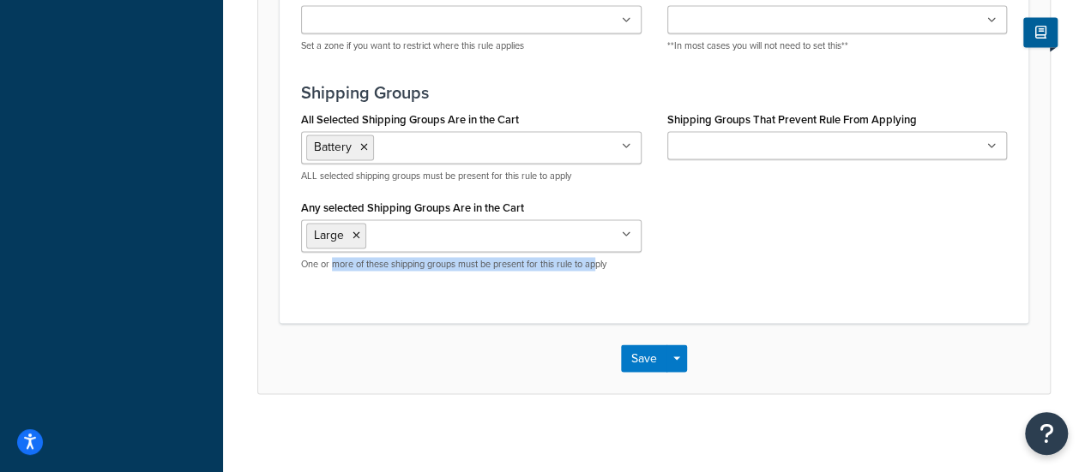
drag, startPoint x: 334, startPoint y: 265, endPoint x: 611, endPoint y: 263, distance: 276.1
click at [601, 263] on div "All Selected Shipping Groups Are in the Cart Battery 200DB 1 piece 200DB 2 piec…" at bounding box center [471, 196] width 366 height 178
click at [536, 260] on p "One or more of these shipping groups must be present for this rule to apply" at bounding box center [471, 264] width 340 height 13
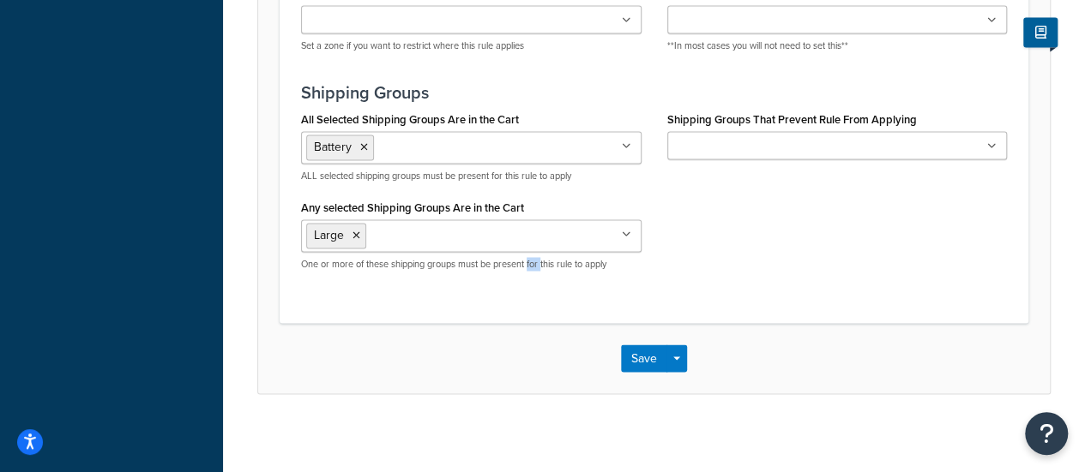
click at [536, 260] on p "One or more of these shipping groups must be present for this rule to apply" at bounding box center [471, 264] width 340 height 13
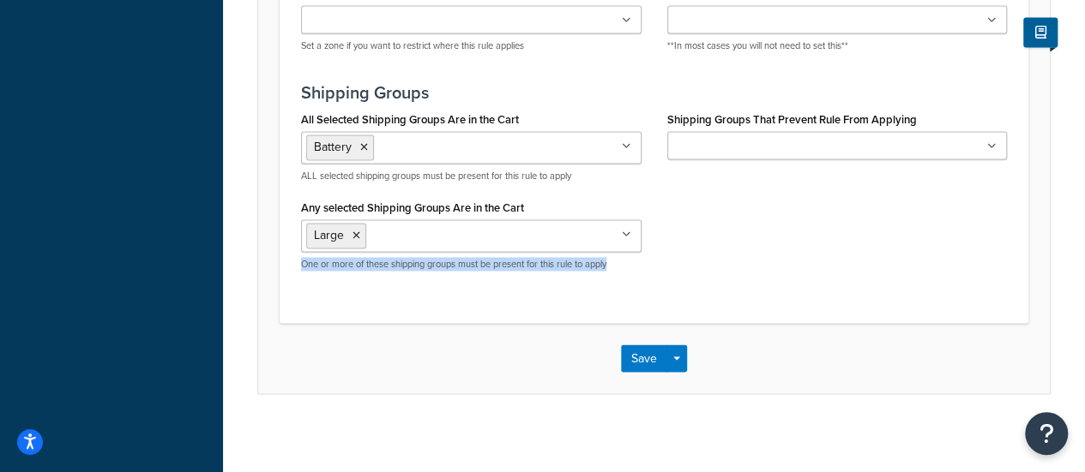
click at [536, 260] on p "One or more of these shipping groups must be present for this rule to apply" at bounding box center [471, 264] width 340 height 13
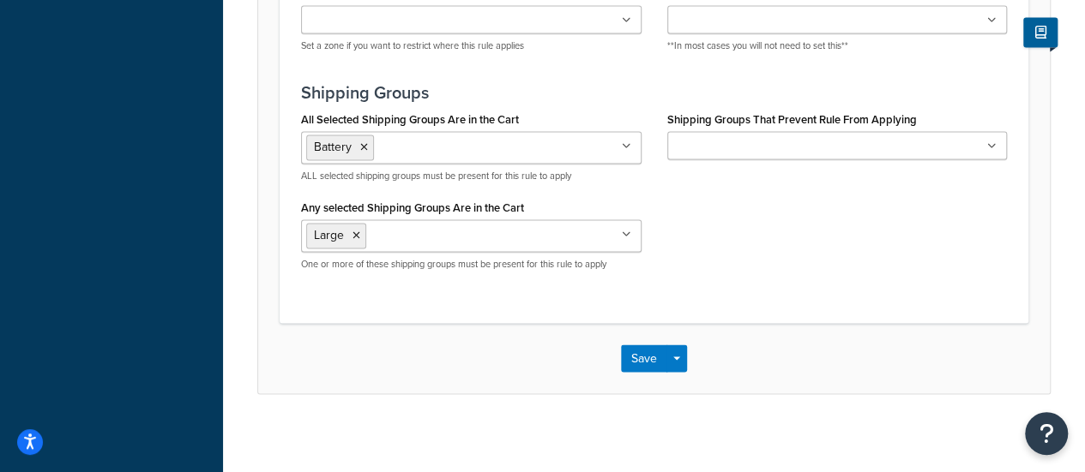
click at [458, 171] on p "ALL selected shipping groups must be present for this rule to apply" at bounding box center [471, 176] width 340 height 13
click at [415, 172] on p "ALL selected shipping groups must be present for this rule to apply" at bounding box center [471, 176] width 340 height 13
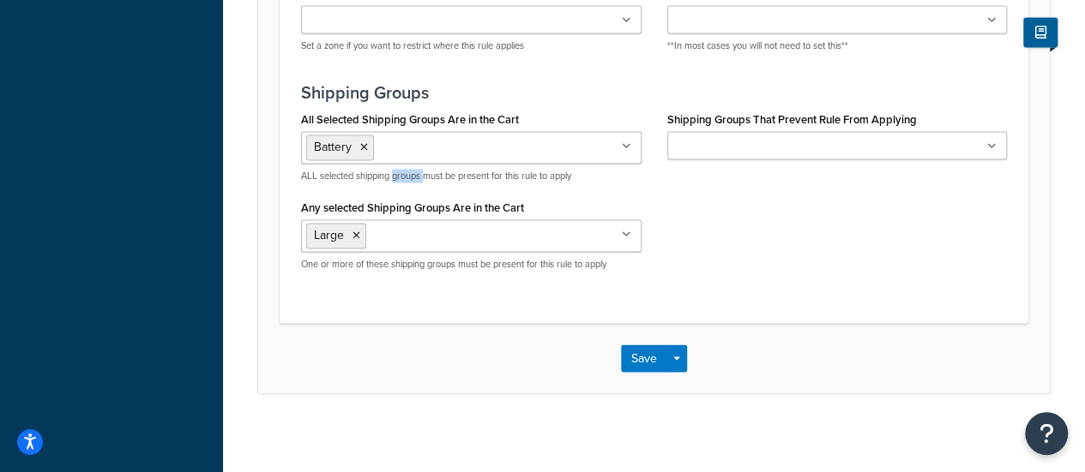
click at [415, 172] on p "ALL selected shipping groups must be present for this rule to apply" at bounding box center [471, 176] width 340 height 13
click at [525, 170] on p "ALL selected shipping groups must be present for this rule to apply" at bounding box center [471, 176] width 340 height 13
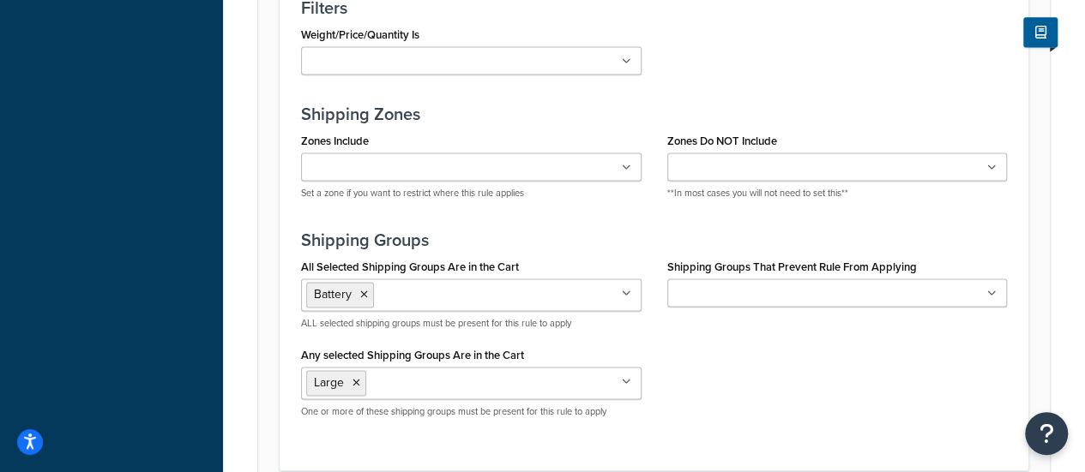
scroll to position [1239, 0]
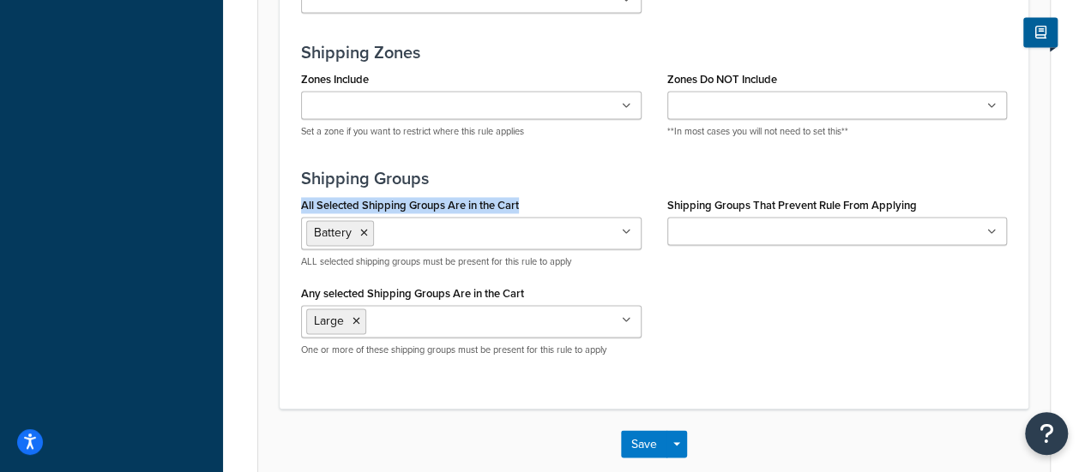
drag, startPoint x: 528, startPoint y: 197, endPoint x: 312, endPoint y: 191, distance: 216.2
click at [312, 193] on div "All Selected Shipping Groups Are in the Cart Battery 200DB 1 piece 200DB 2 piec…" at bounding box center [471, 230] width 340 height 75
copy label "All Selected Shipping Groups Are in the Cart"
click at [737, 284] on div "All Selected Shipping Groups Are in the Cart Battery 200DB 1 piece 200DB 2 piec…" at bounding box center [653, 282] width 731 height 178
click at [430, 234] on input "All Selected Shipping Groups Are in the Cart" at bounding box center [454, 232] width 152 height 19
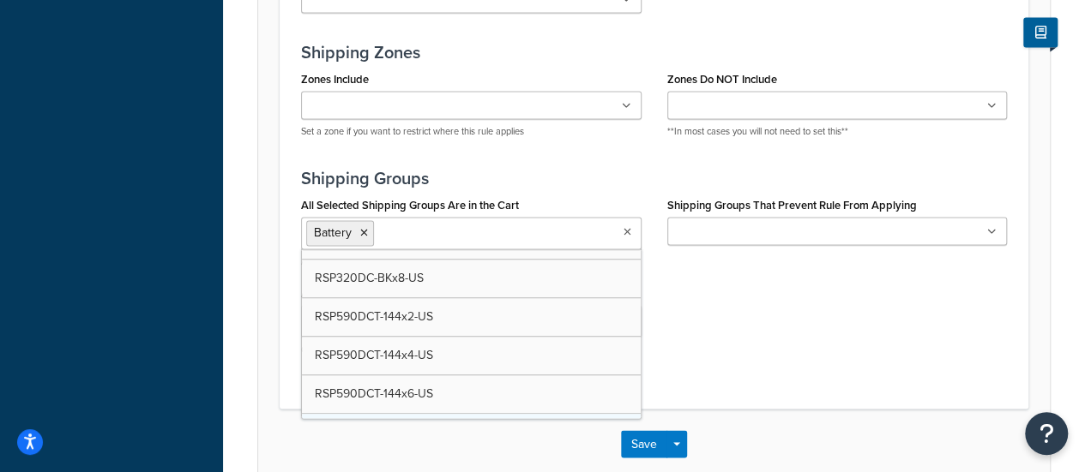
scroll to position [863, 0]
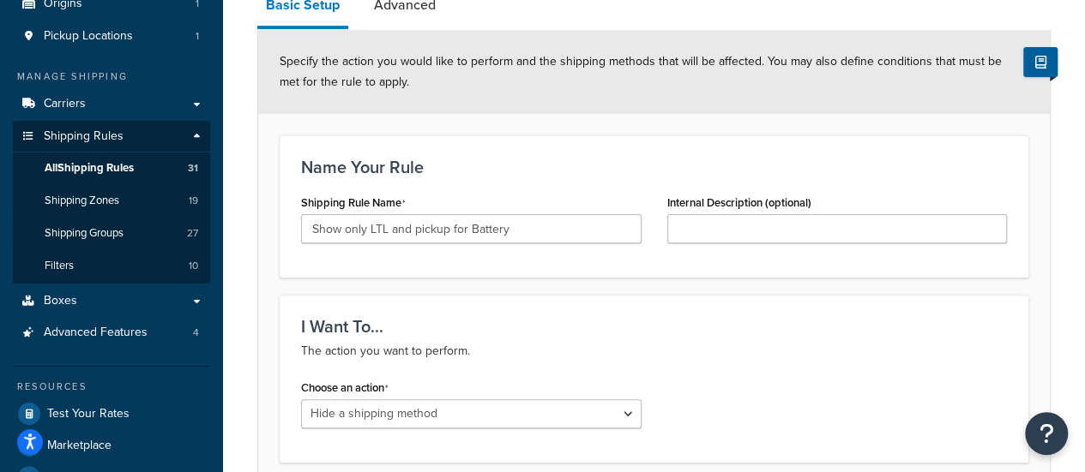
scroll to position [0, 0]
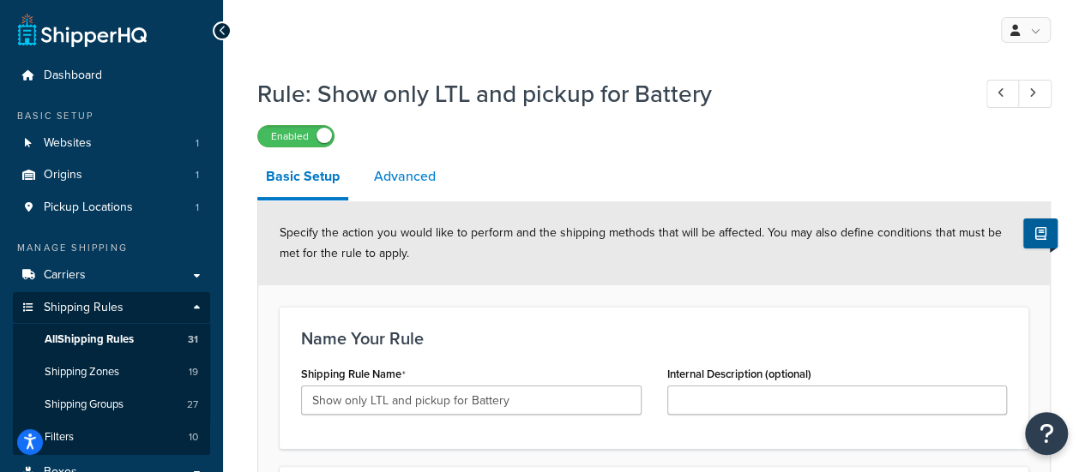
click at [396, 180] on link "Advanced" at bounding box center [404, 176] width 79 height 41
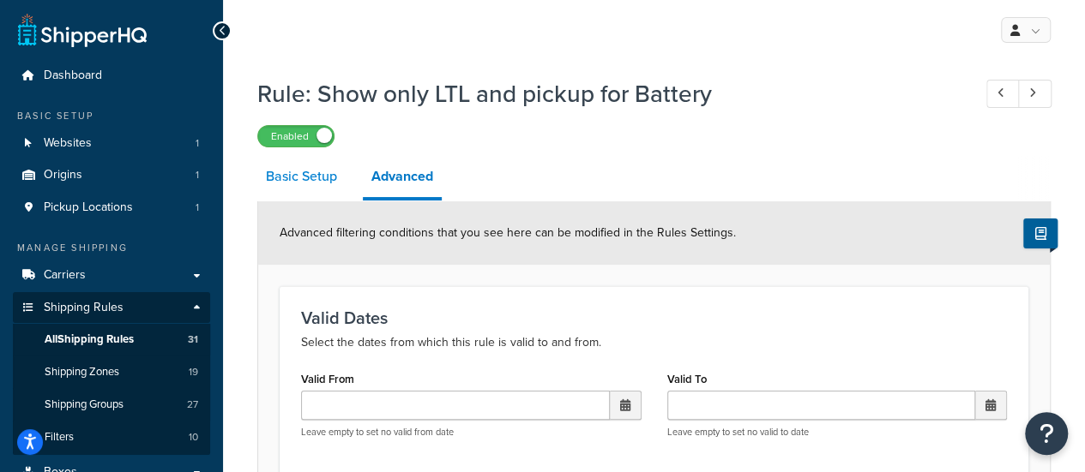
click at [294, 185] on link "Basic Setup" at bounding box center [301, 176] width 88 height 41
select select "HIDE"
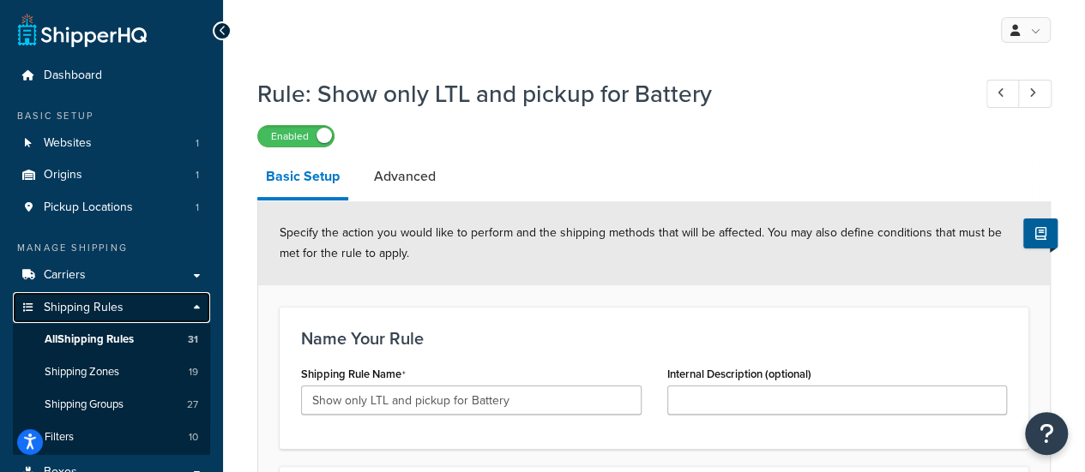
click at [105, 308] on span "Shipping Rules" at bounding box center [84, 308] width 80 height 15
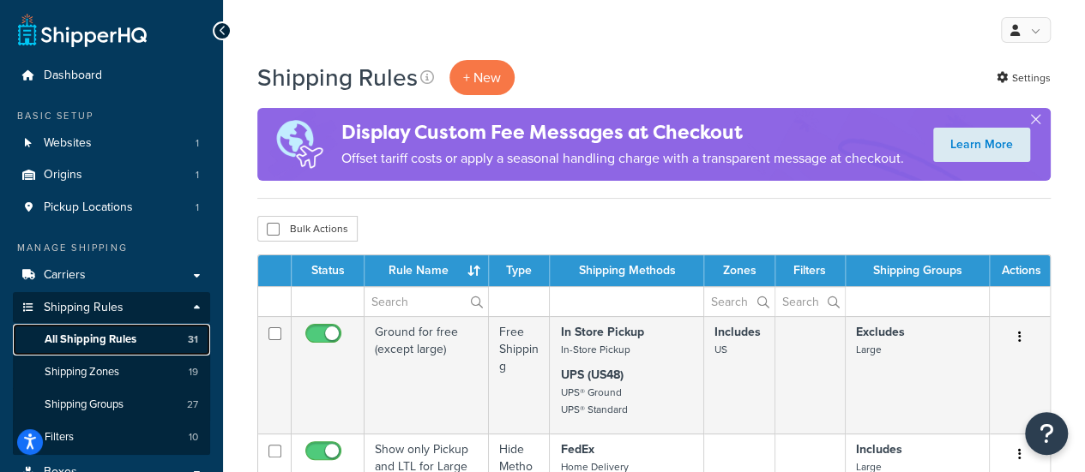
click at [105, 340] on span "All Shipping Rules" at bounding box center [91, 340] width 92 height 15
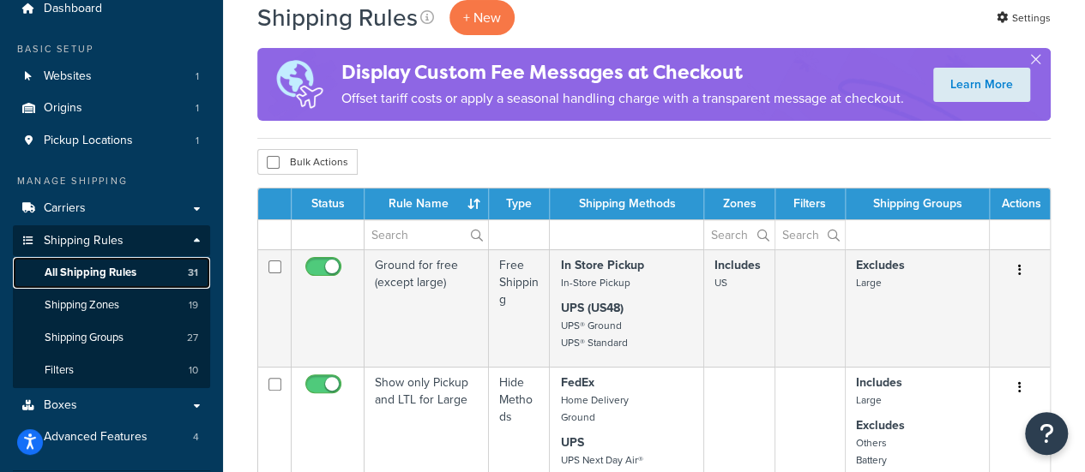
scroll to position [172, 0]
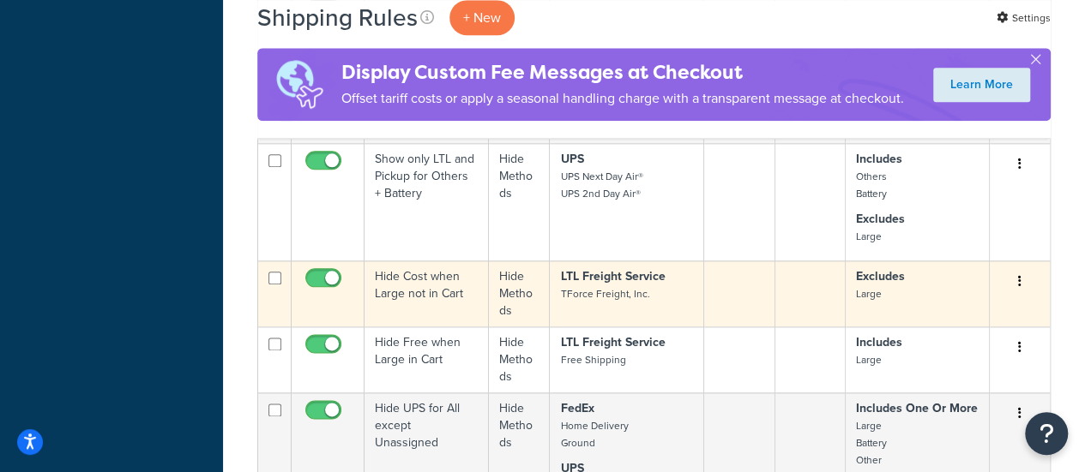
scroll to position [943, 0]
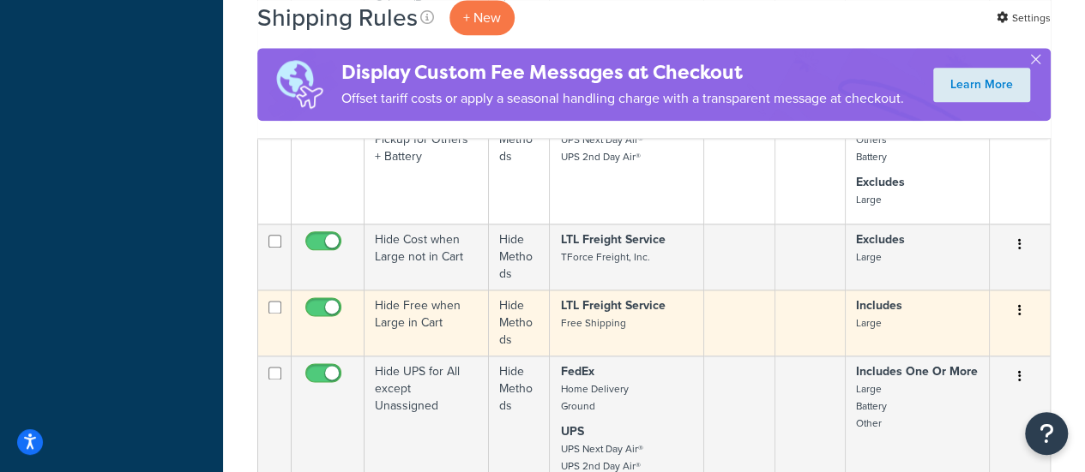
click at [418, 323] on td "Hide Free when Large in Cart" at bounding box center [426, 323] width 124 height 66
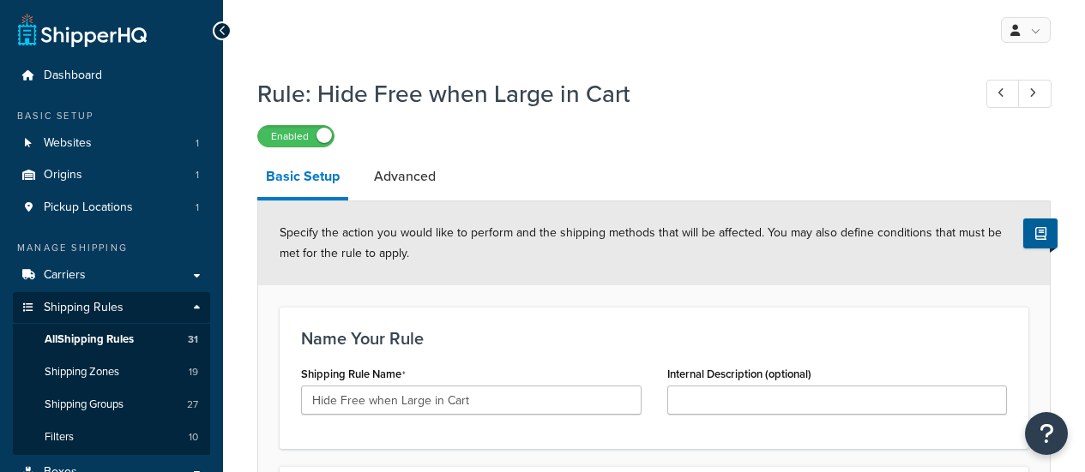
select select "HIDE"
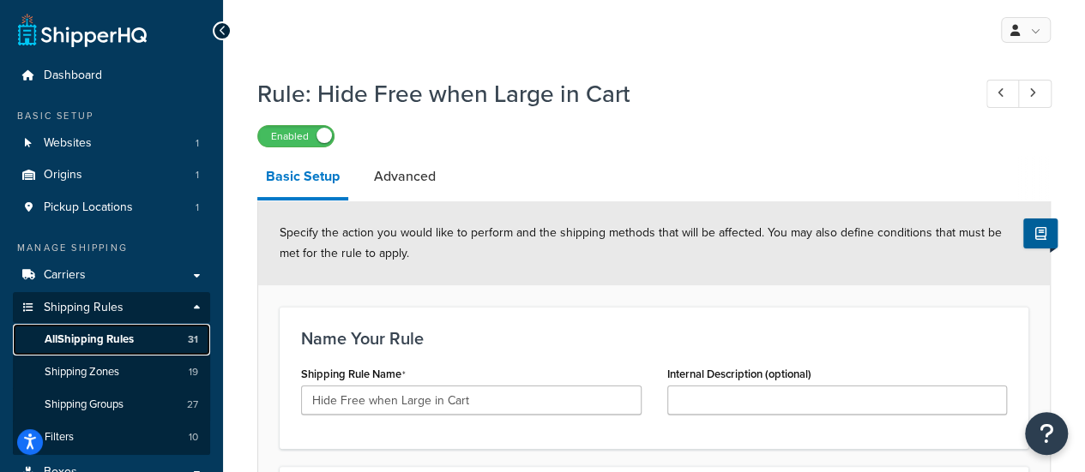
click at [93, 335] on span "All Shipping Rules" at bounding box center [89, 340] width 89 height 15
